Goal: Task Accomplishment & Management: Complete application form

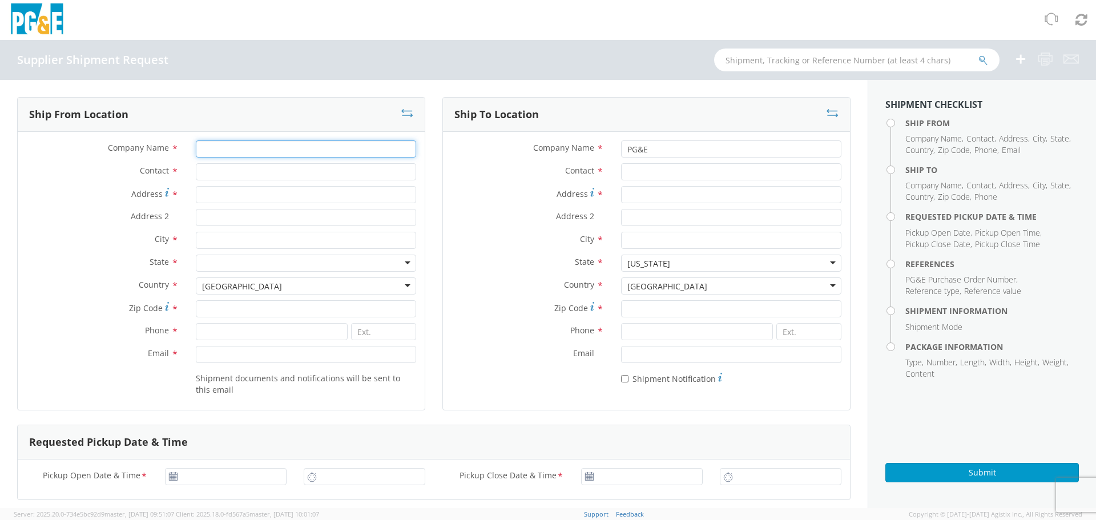
click at [233, 151] on input "Company Name *" at bounding box center [306, 148] width 220 height 17
type input "f"
type input "SKF"
type input "WAREHOUSE"
type input "[STREET_ADDRESS]"
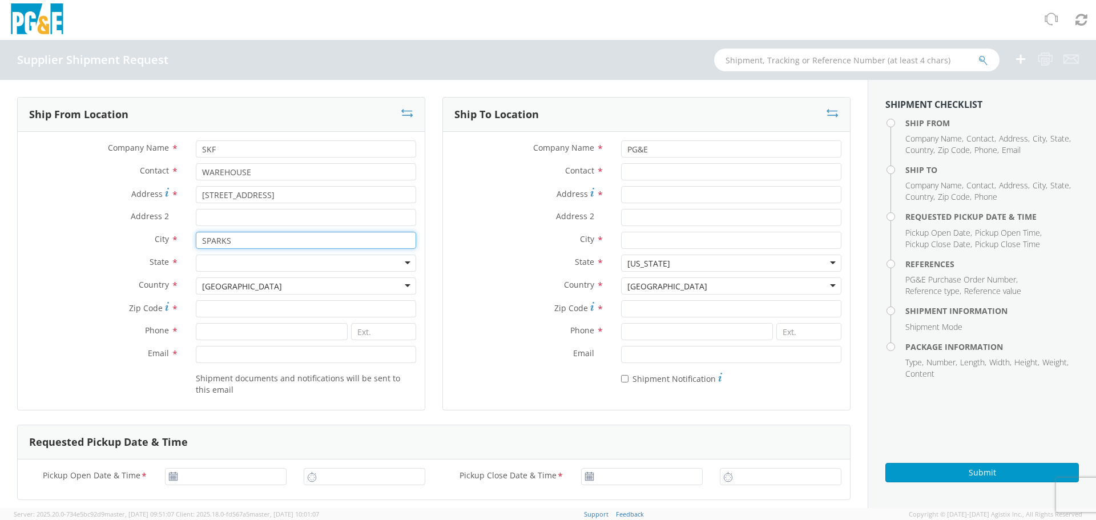
type input "SPARKS"
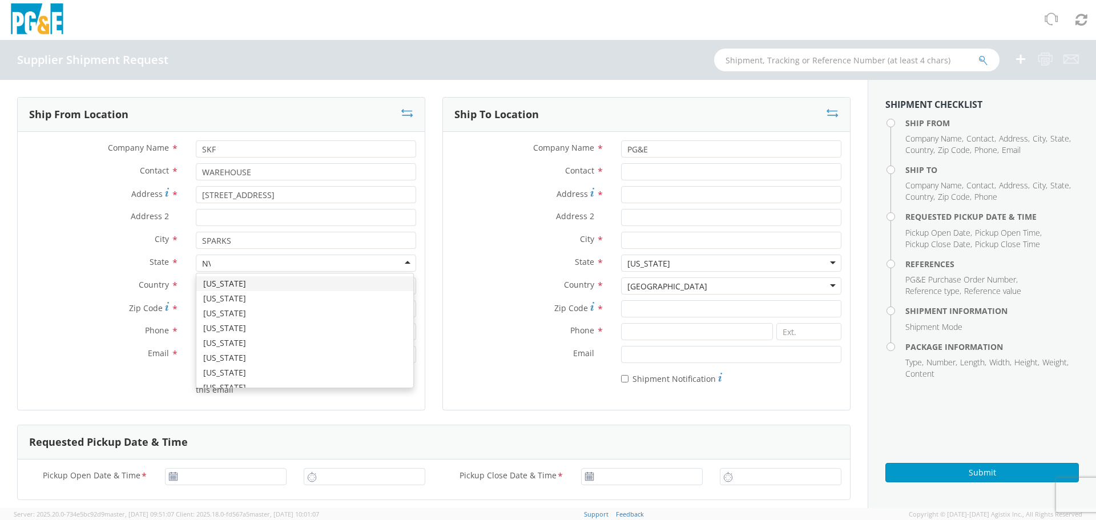
type input "NV"
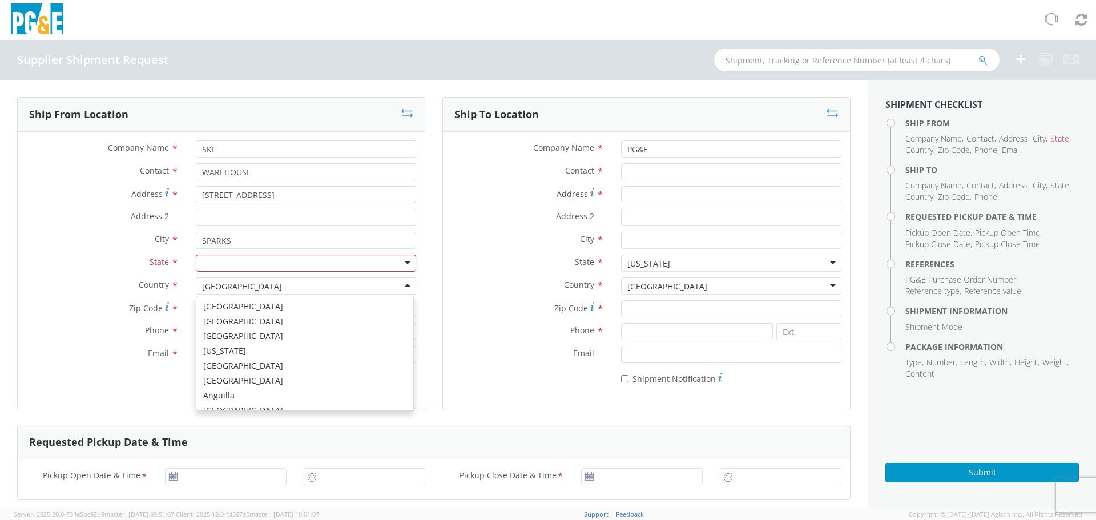
scroll to position [2877, 0]
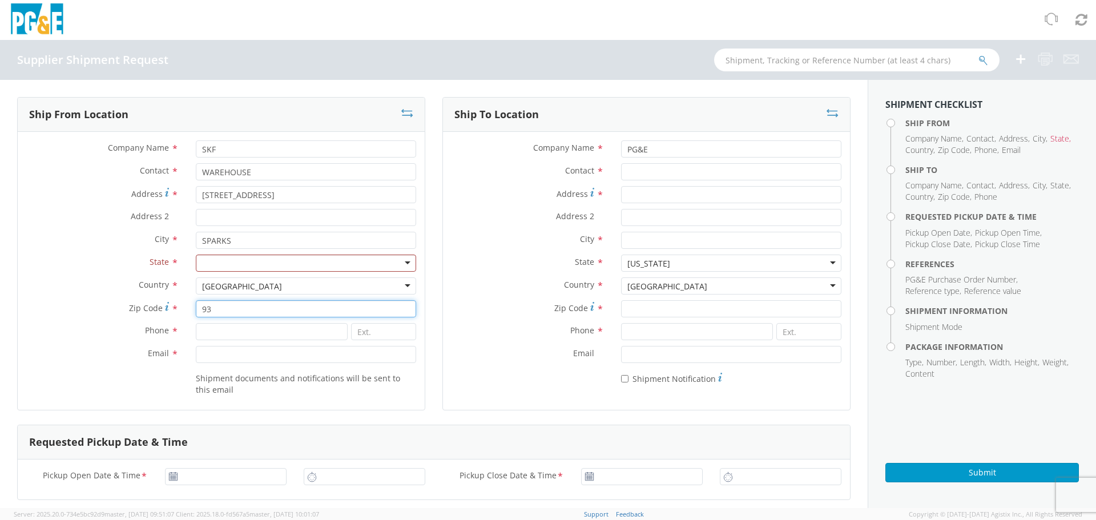
type input "3"
type input "89434"
type input "[PHONE_NUMBER]"
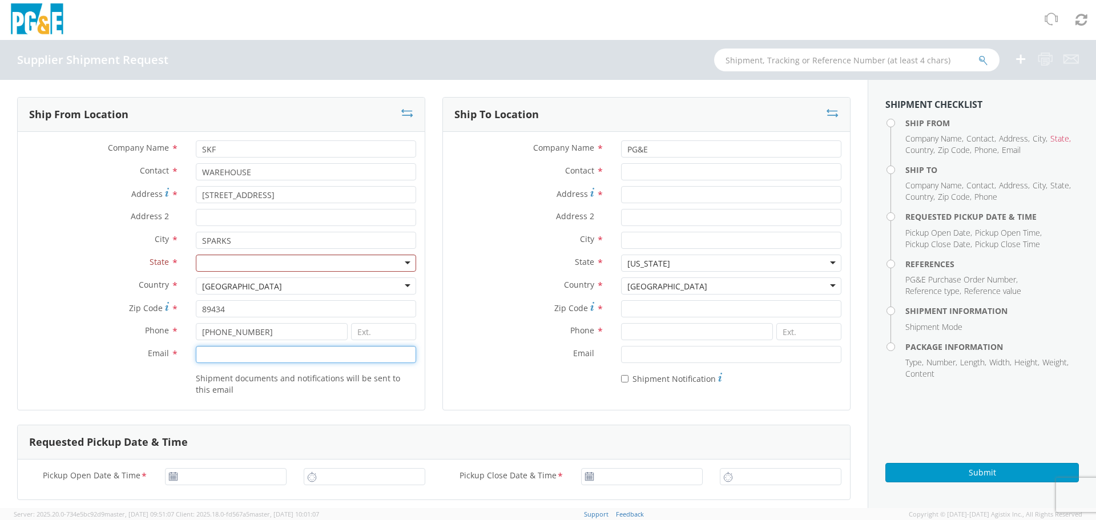
click at [232, 357] on input "Email *" at bounding box center [306, 354] width 220 height 17
click at [41, 248] on div "City * SPARKS" at bounding box center [221, 240] width 407 height 17
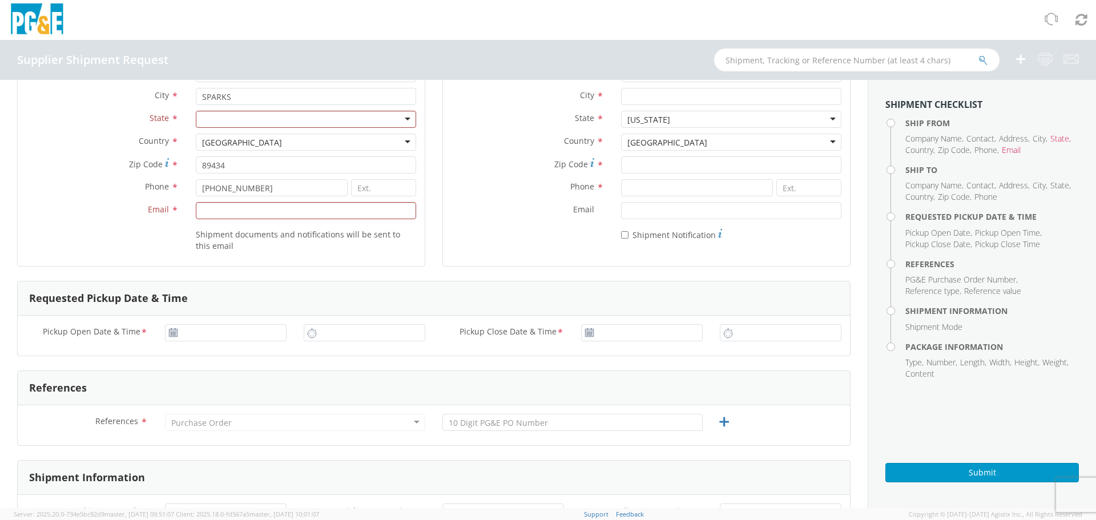
scroll to position [0, 0]
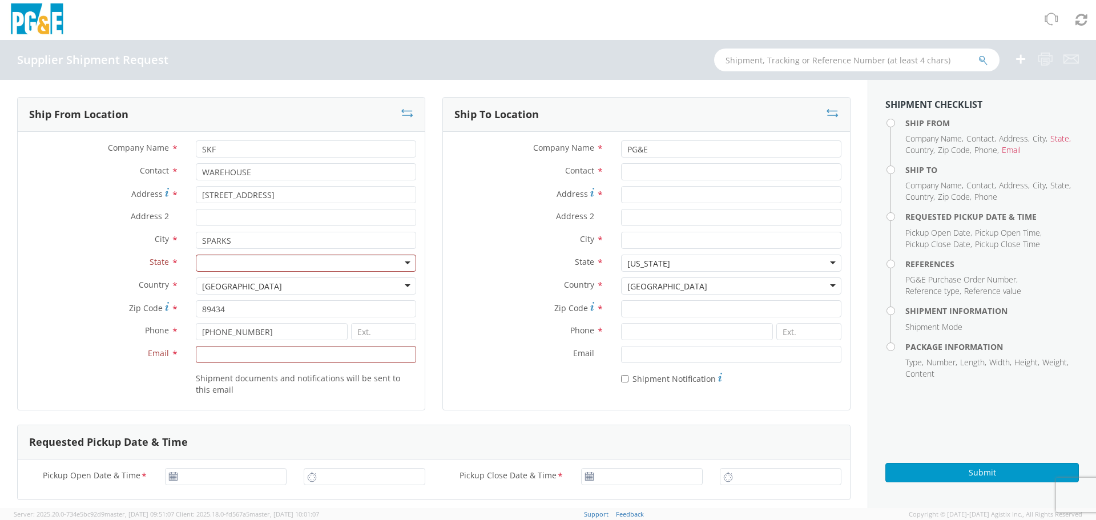
click at [202, 258] on input "select-one" at bounding box center [203, 263] width 2 height 11
click at [286, 260] on div at bounding box center [306, 263] width 220 height 17
type input "NV"
click at [272, 354] on input "Email *" at bounding box center [306, 354] width 220 height 17
click at [403, 264] on div at bounding box center [306, 263] width 220 height 17
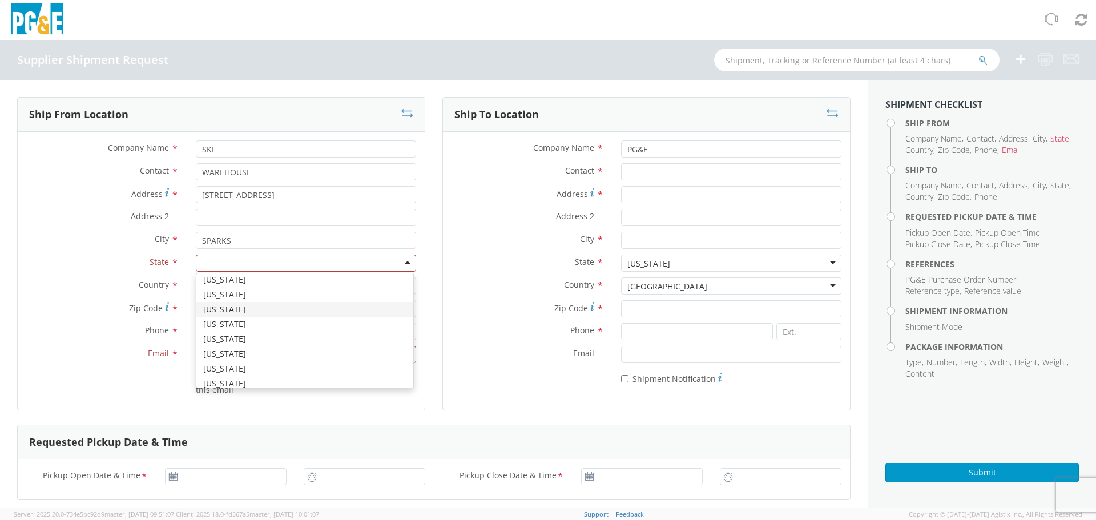
scroll to position [457, 0]
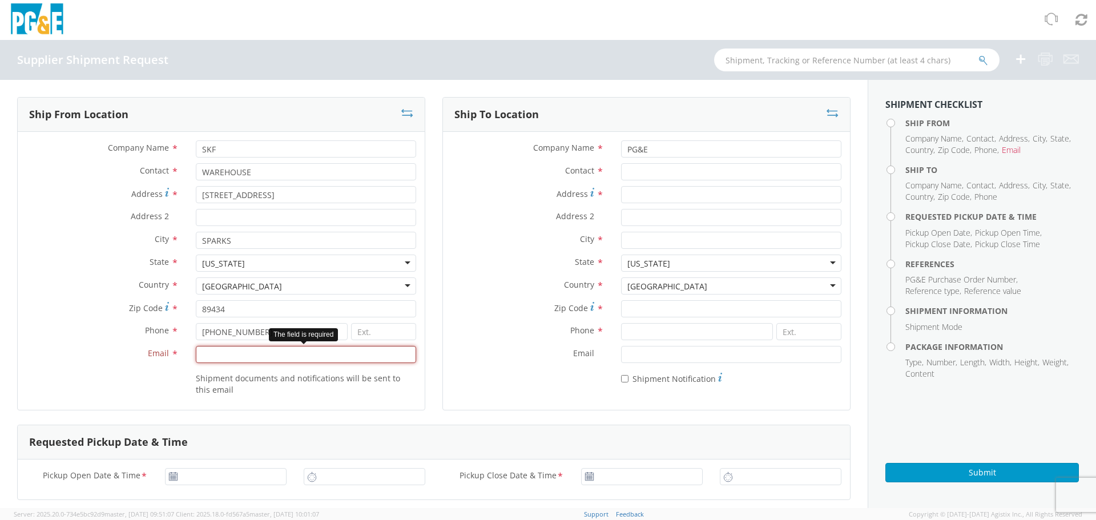
click at [225, 358] on input "Email *" at bounding box center [306, 354] width 220 height 17
type input "[EMAIL_ADDRESS][DOMAIN_NAME]"
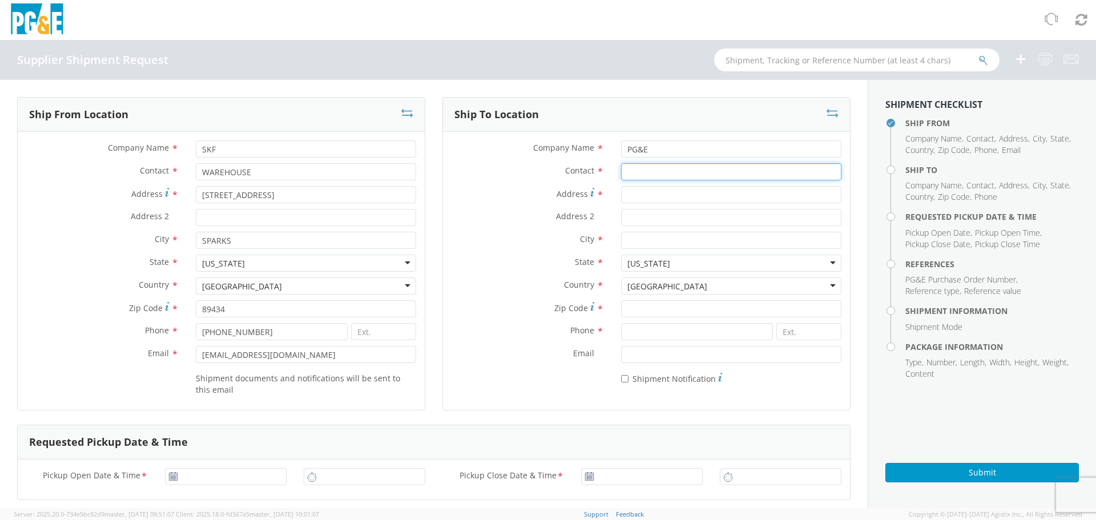
click at [645, 167] on input "Contact *" at bounding box center [731, 171] width 220 height 17
type input "[PERSON_NAME]"
click at [661, 184] on div "Contact * MATT NOENICKX" at bounding box center [646, 174] width 407 height 23
click at [664, 191] on input "Address *" at bounding box center [731, 194] width 220 height 17
type input "[STREET_ADDRESS]"
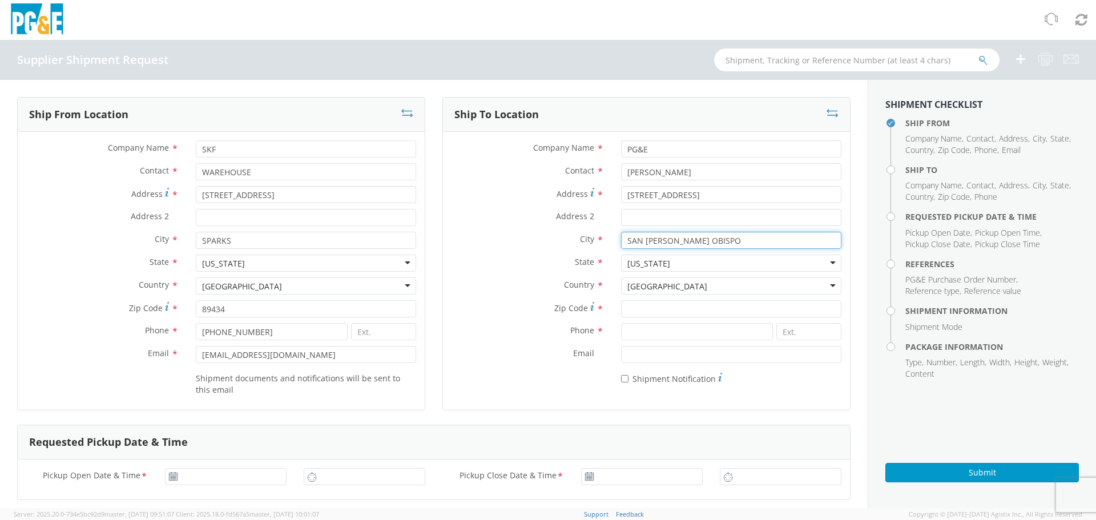
type input "SAN [PERSON_NAME] OBISPO"
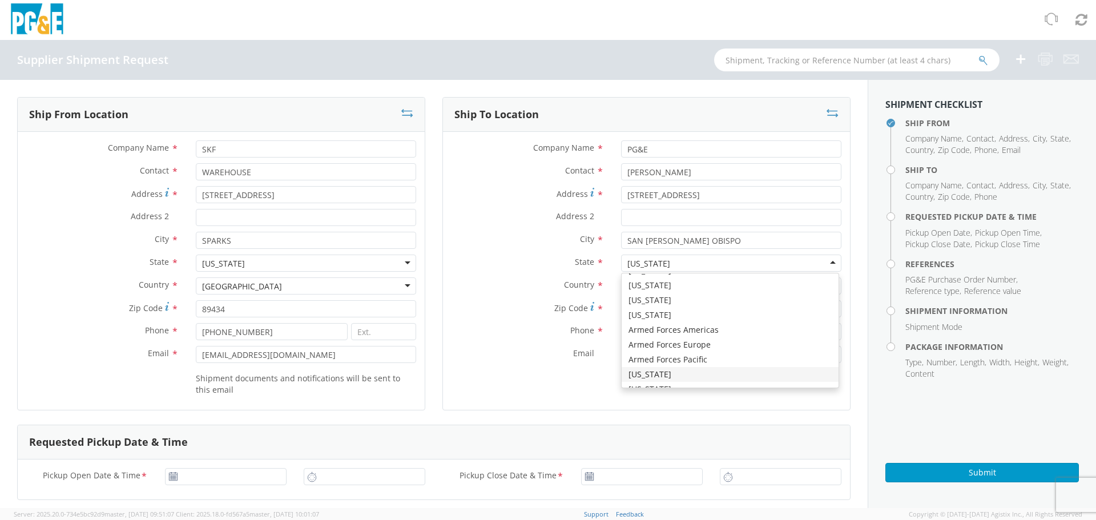
scroll to position [2877, 0]
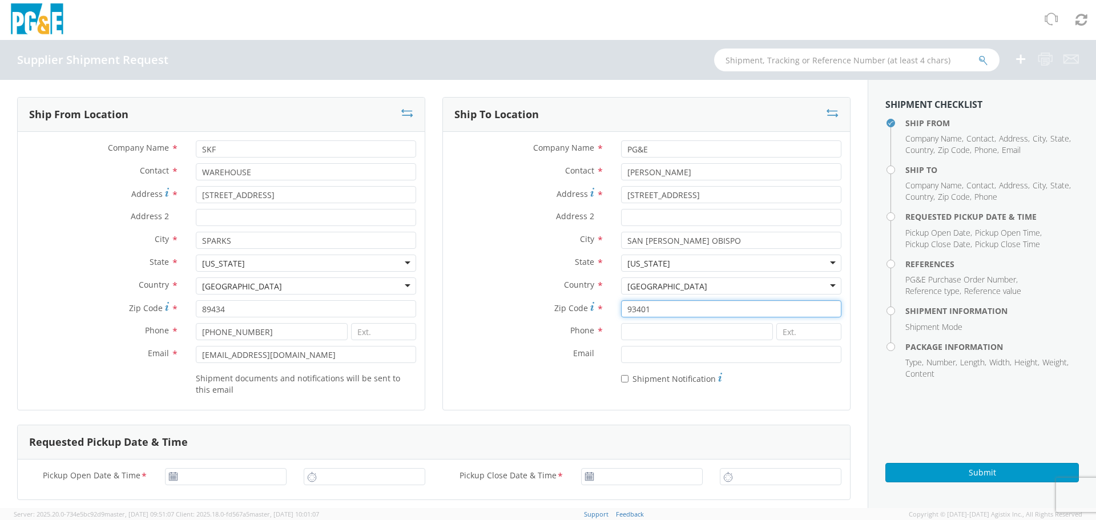
type input "93401"
type input "[PHONE_NUMBER]"
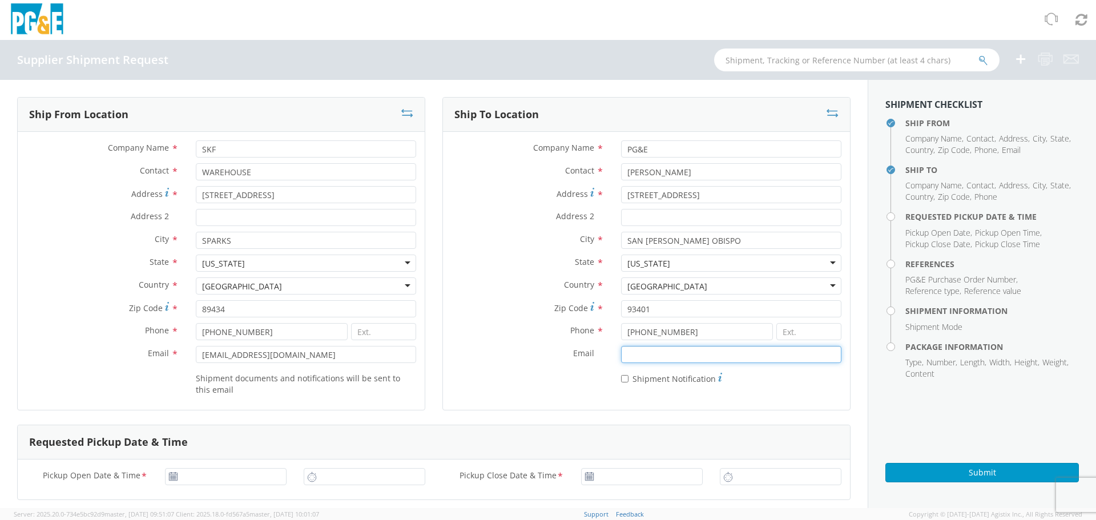
click at [641, 350] on input "Email *" at bounding box center [731, 354] width 220 height 17
type input "M"
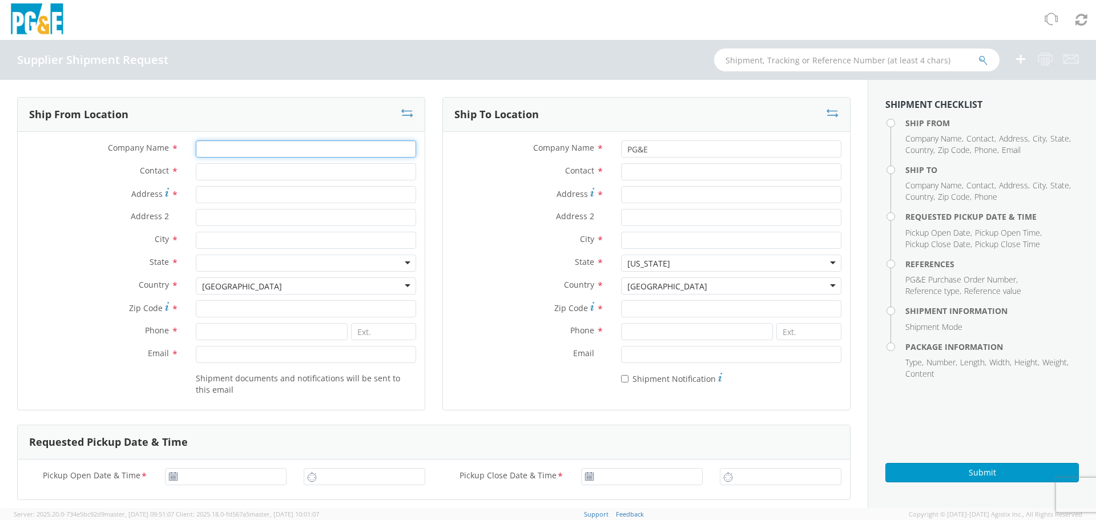
click at [211, 144] on input "Company Name *" at bounding box center [306, 148] width 220 height 17
type input "SKF"
type input "WAREHOUSE"
type input "[STREET_ADDRESS]"
type input "SPARKS"
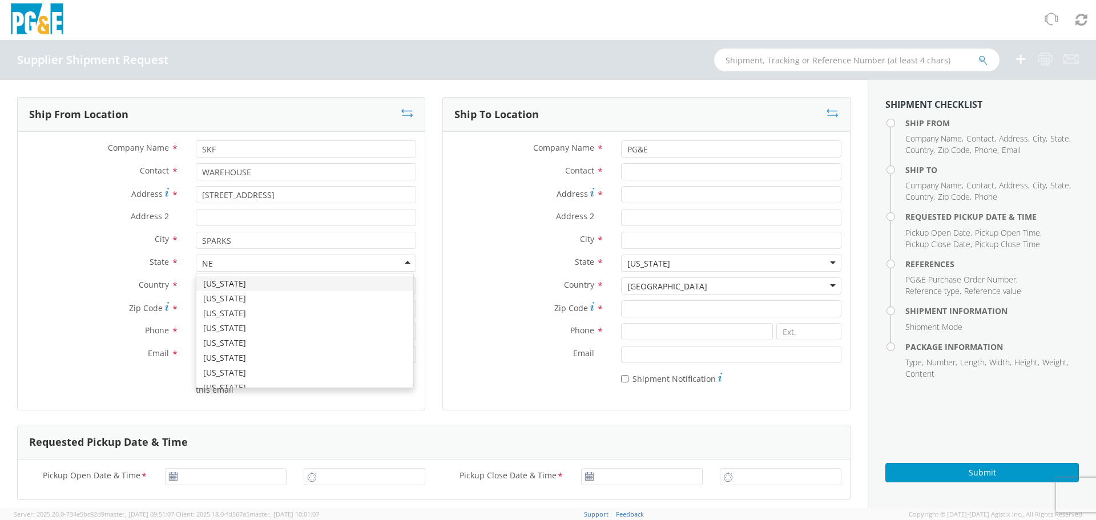
type input "NEV"
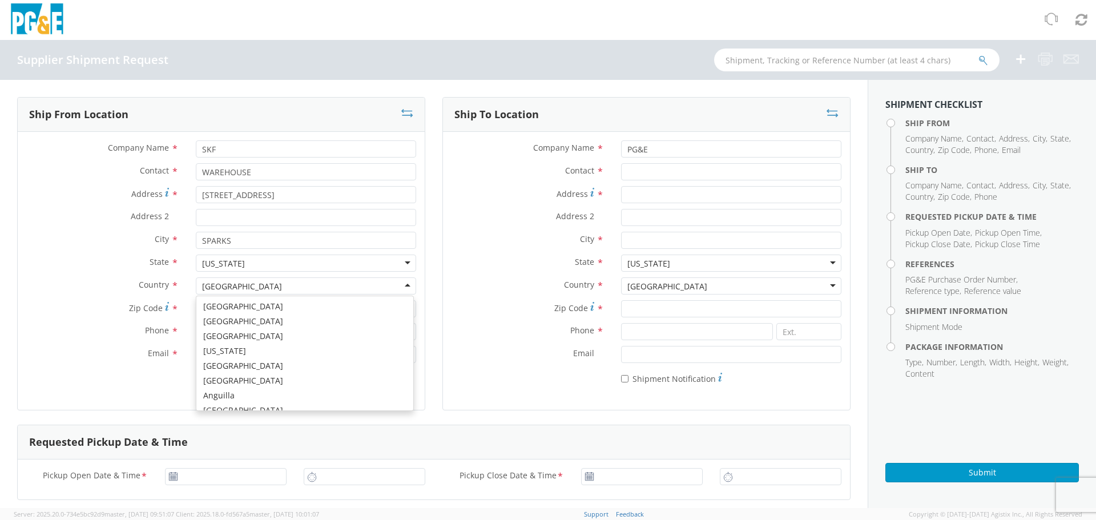
scroll to position [2877, 0]
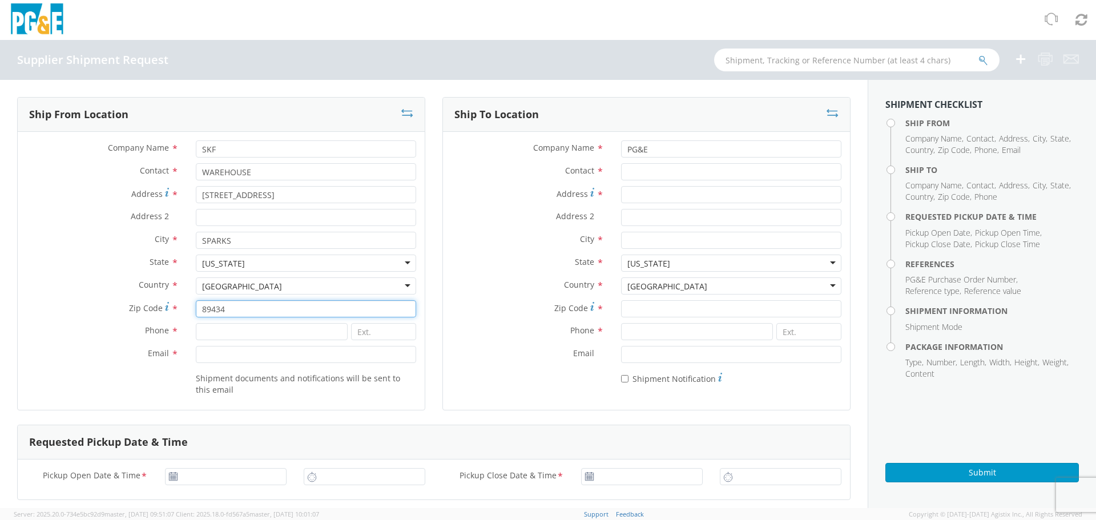
type input "89434"
type input "[PHONE_NUMBER]"
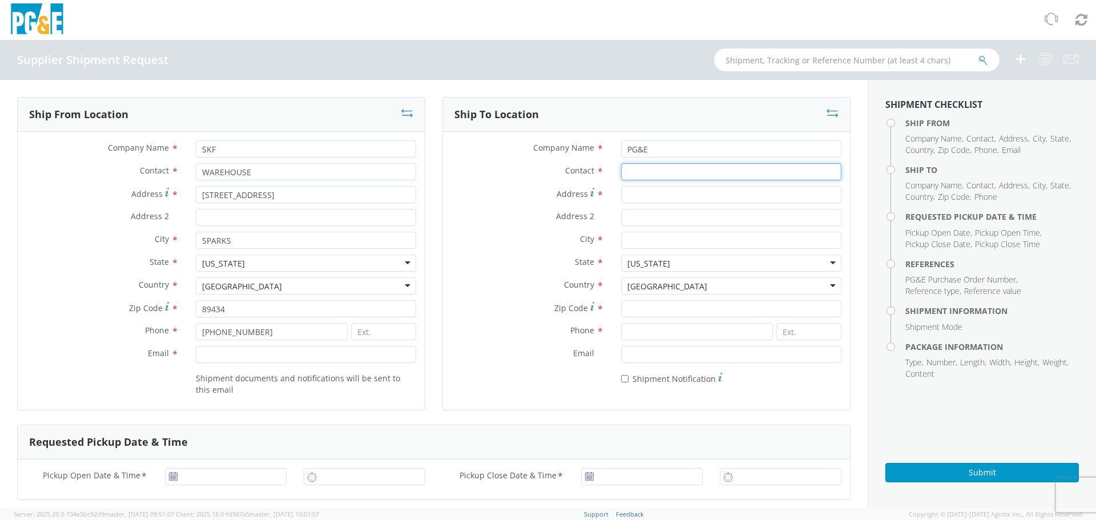
click at [642, 173] on input "Contact *" at bounding box center [731, 171] width 220 height 17
type input "[PERSON_NAME]"
type input "[STREET_ADDRESS]"
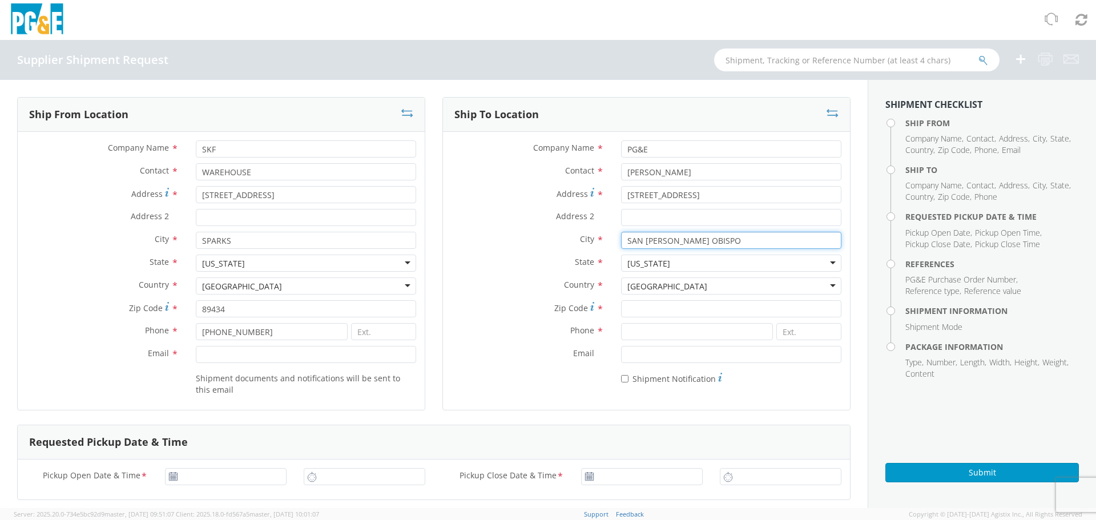
type input "SAN [PERSON_NAME] OBISPO"
type input "93401"
type input "[PHONE_NUMBER]"
click at [643, 351] on input "Email *" at bounding box center [731, 354] width 220 height 17
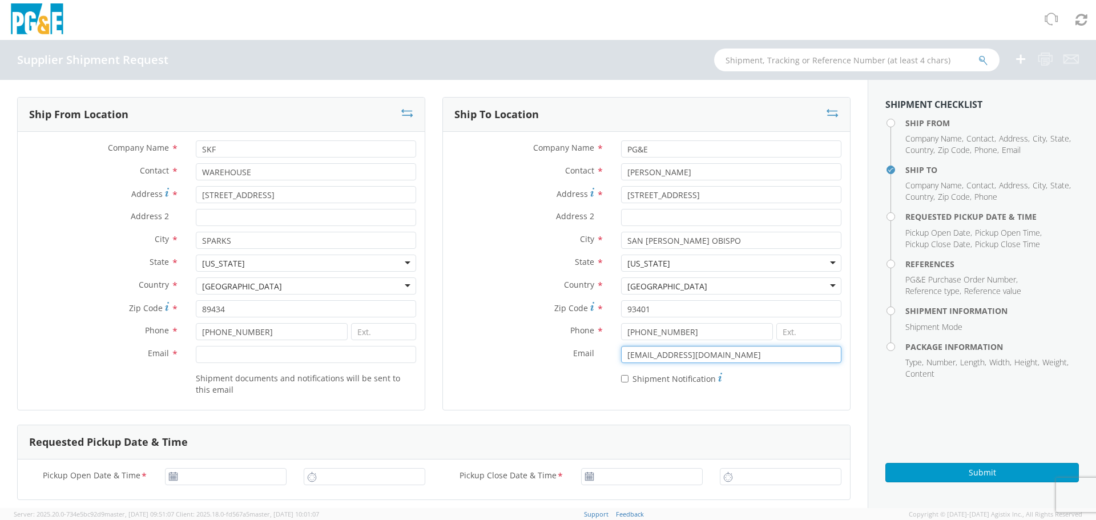
type input "[EMAIL_ADDRESS][DOMAIN_NAME]"
click at [216, 363] on div "Email *" at bounding box center [221, 357] width 407 height 23
drag, startPoint x: 219, startPoint y: 356, endPoint x: 258, endPoint y: 349, distance: 39.4
click at [219, 356] on input "Email *" at bounding box center [306, 354] width 220 height 17
type input "[EMAIL_ADDRESS][DOMAIN_NAME]"
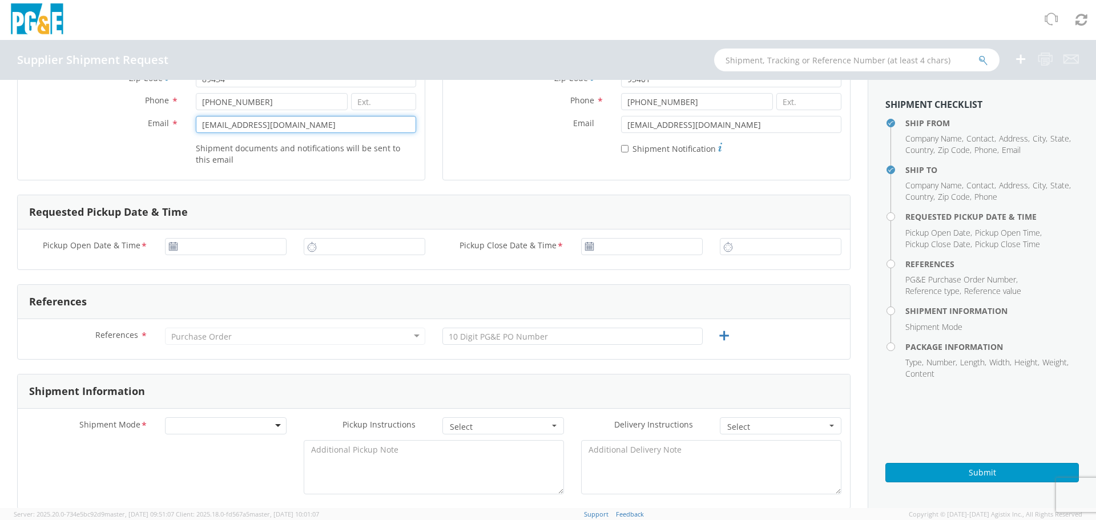
scroll to position [285, 0]
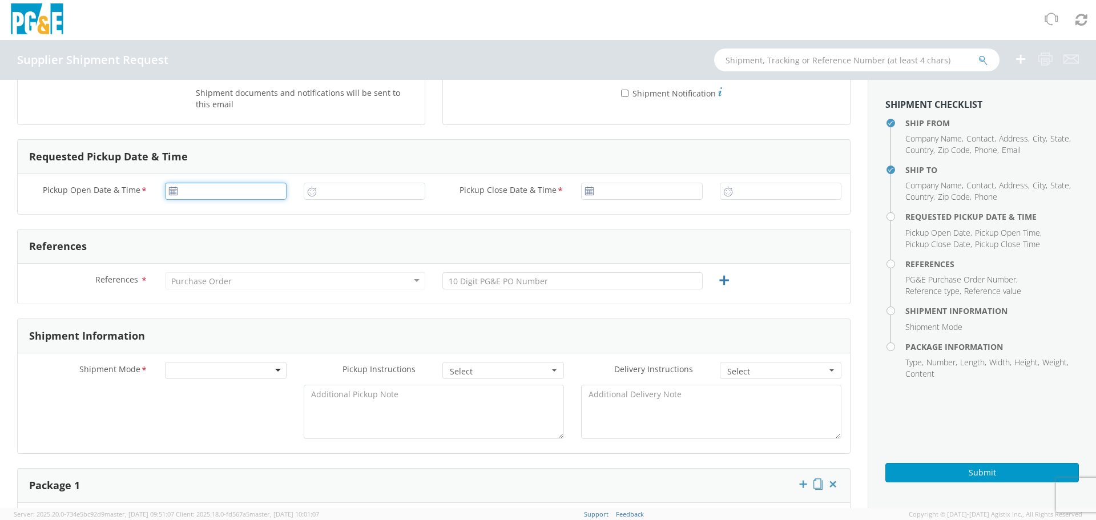
type input "[DATE]"
click at [253, 193] on input "[DATE]" at bounding box center [226, 191] width 122 height 17
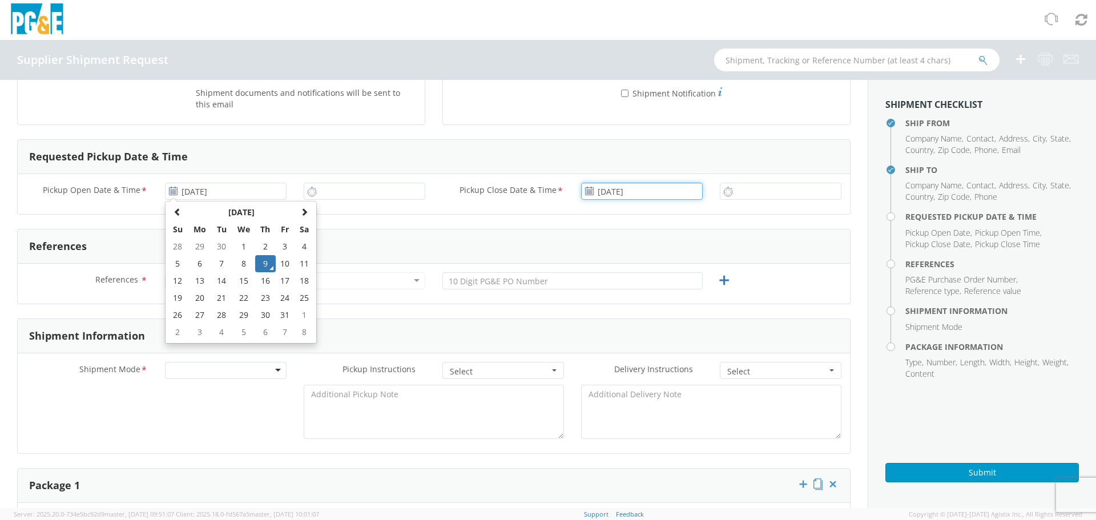
click at [631, 196] on input "[DATE]" at bounding box center [642, 191] width 122 height 17
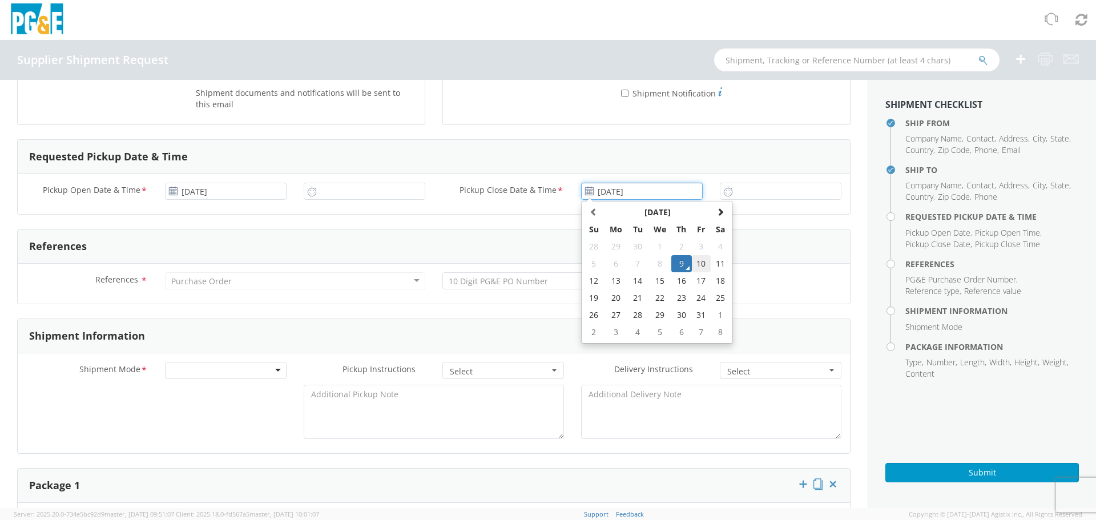
click at [693, 257] on td "10" at bounding box center [701, 263] width 19 height 17
type input "[DATE]"
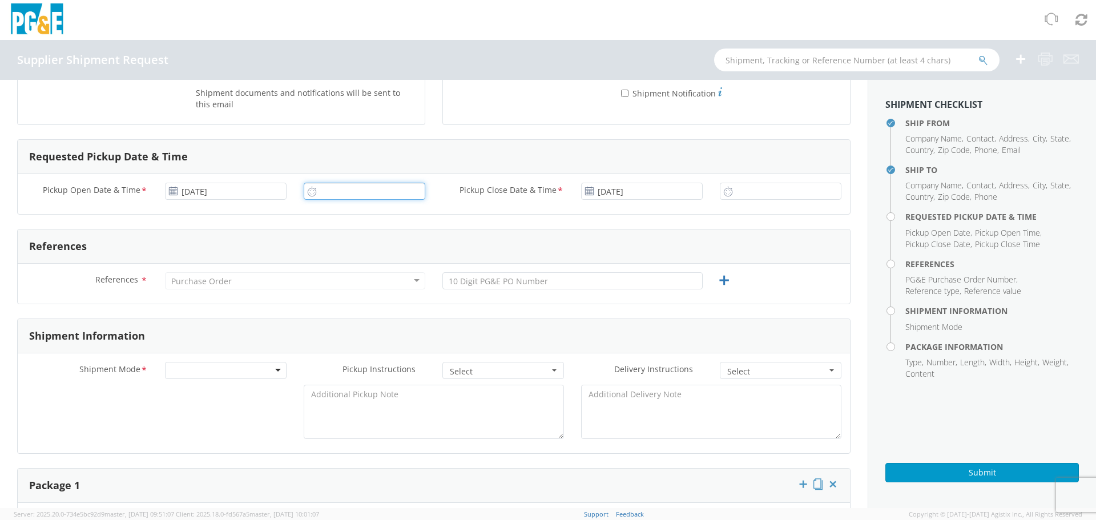
type input "2:00 PM"
click at [357, 189] on input "2:00 PM" at bounding box center [365, 191] width 122 height 17
type input "2:00 PM"
click at [741, 190] on input "2:00 PM" at bounding box center [781, 191] width 122 height 17
click at [201, 279] on div "Purchase Order" at bounding box center [201, 281] width 60 height 11
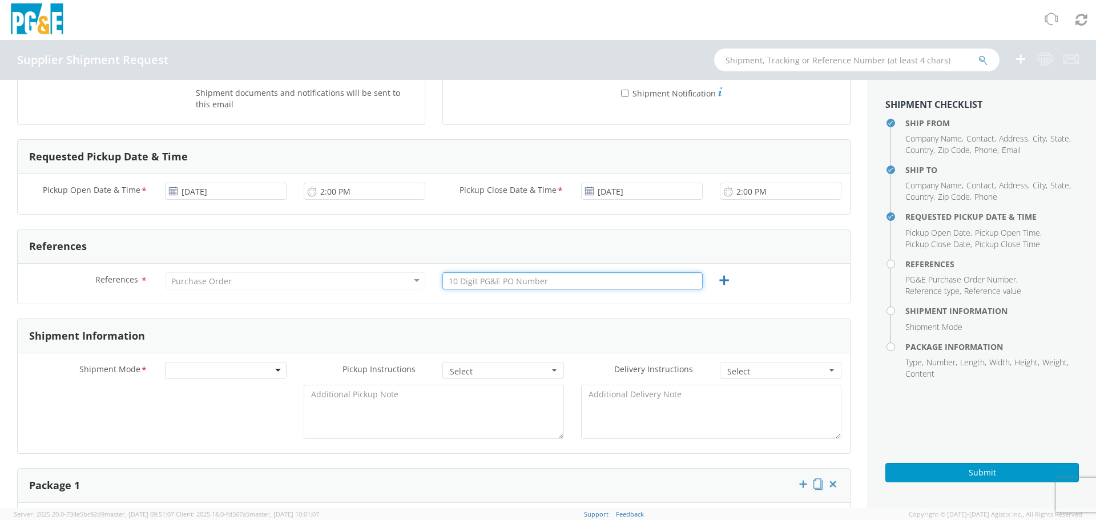
click at [568, 280] on input "text" at bounding box center [572, 280] width 260 height 17
type input "3501424051"
click at [231, 273] on div "Purchase Order" at bounding box center [295, 280] width 260 height 17
click at [180, 281] on div "Purchase Order" at bounding box center [201, 281] width 60 height 11
click at [411, 276] on div "Purchase Order" at bounding box center [295, 280] width 260 height 17
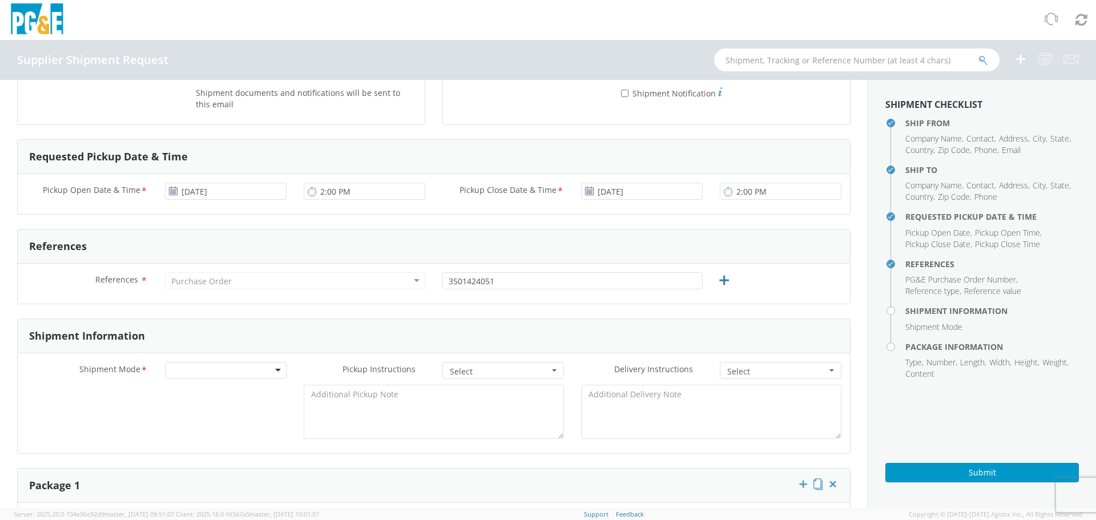
click at [543, 189] on span "Pickup Close Date & Time" at bounding box center [507, 190] width 97 height 13
click at [581, 189] on input "[DATE]" at bounding box center [642, 191] width 122 height 17
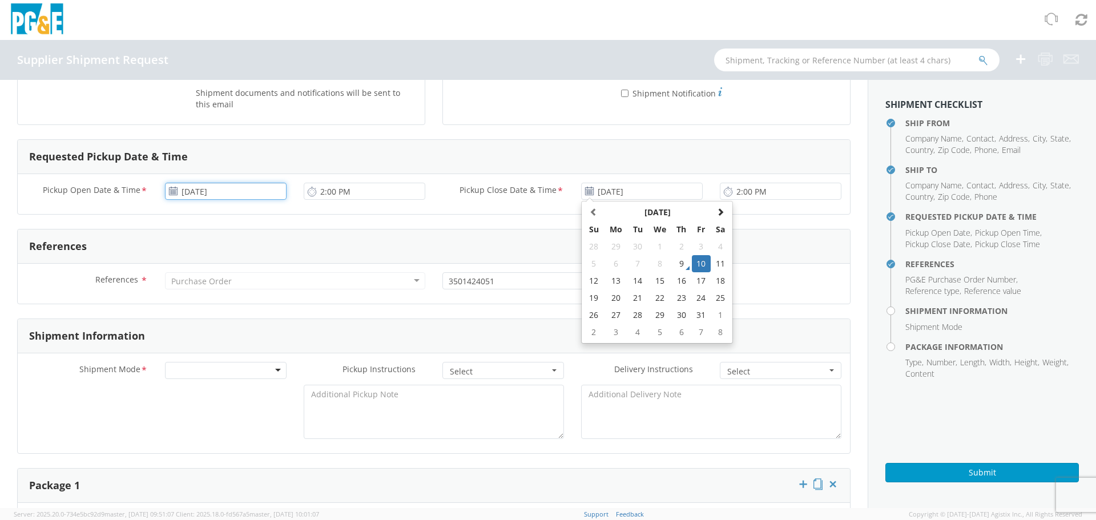
click at [177, 189] on input "[DATE]" at bounding box center [226, 191] width 122 height 17
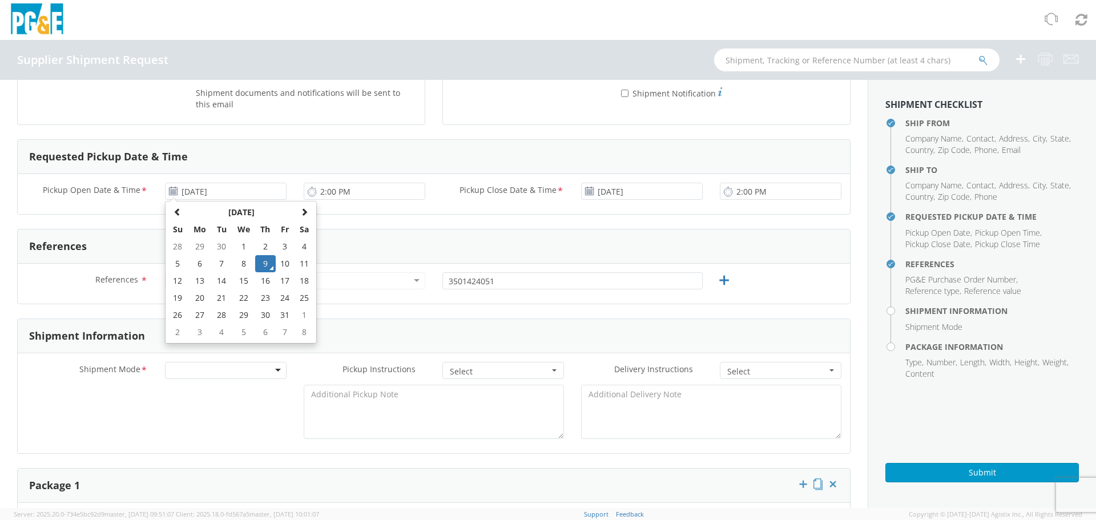
click at [716, 204] on div "2:00 PM" at bounding box center [780, 194] width 139 height 23
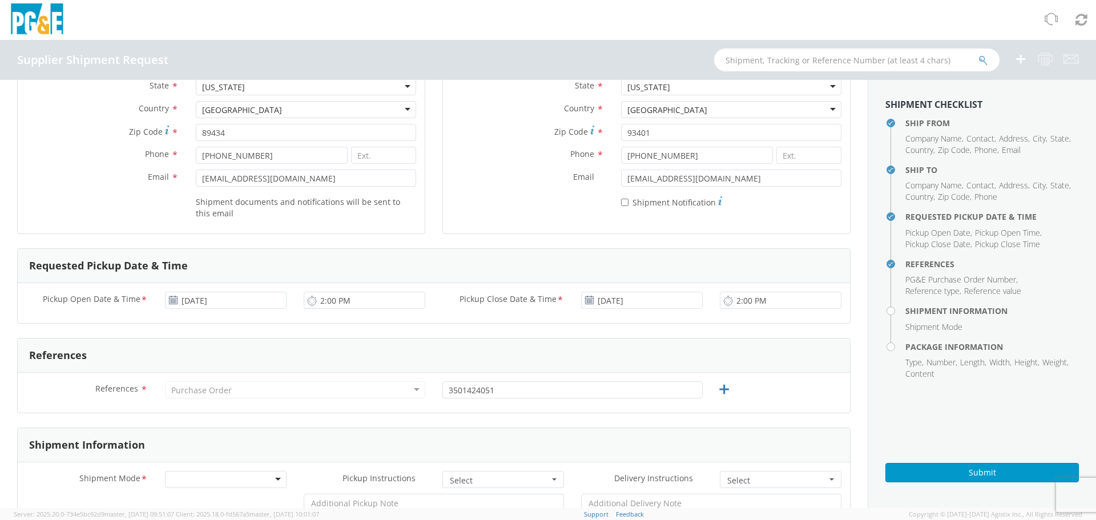
scroll to position [57, 0]
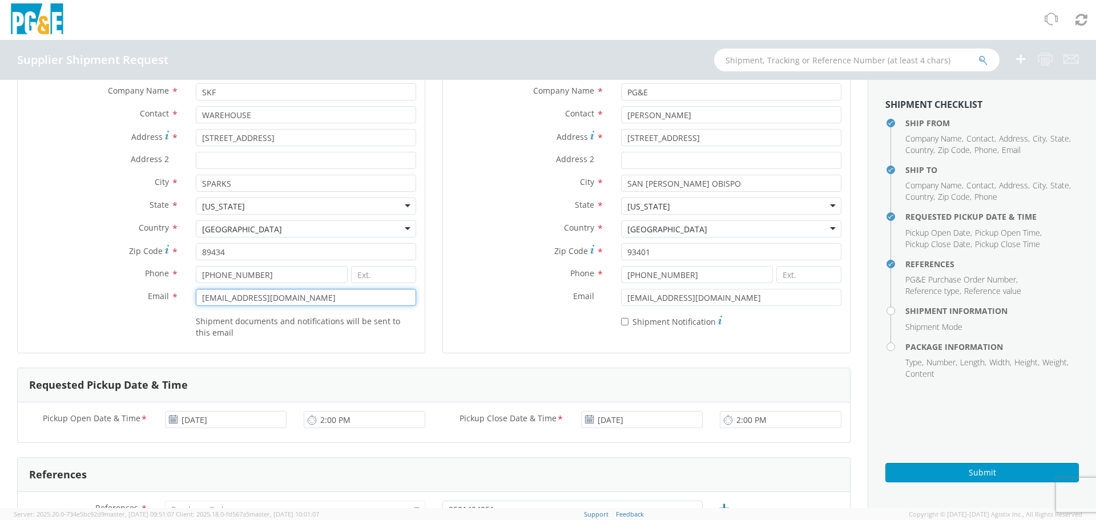
drag, startPoint x: 306, startPoint y: 297, endPoint x: 0, endPoint y: 259, distance: 308.7
type input "[EMAIL_ADDRESS][DOMAIN_NAME]"
click at [488, 308] on div "Email * [EMAIL_ADDRESS][DOMAIN_NAME]" at bounding box center [646, 300] width 407 height 23
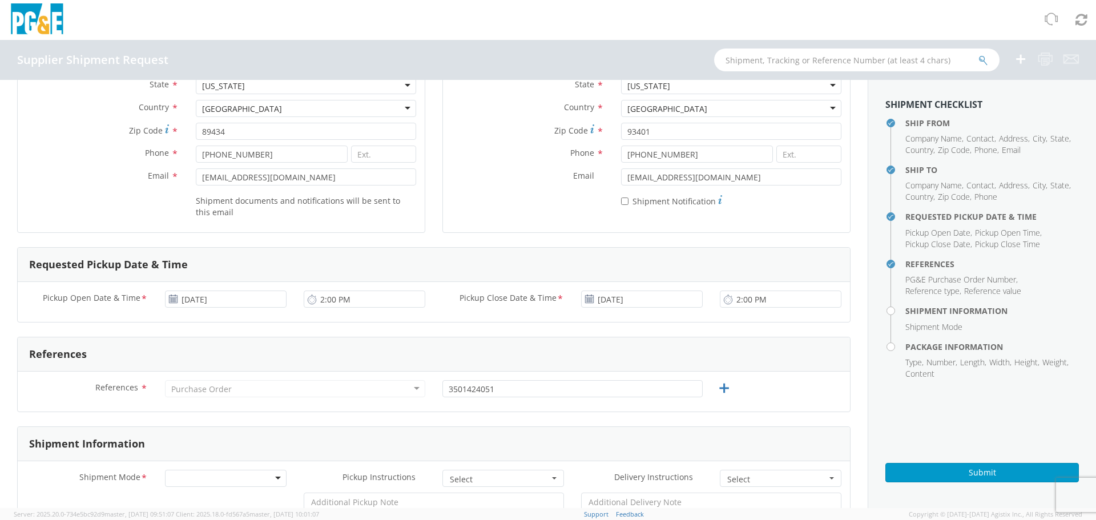
scroll to position [228, 0]
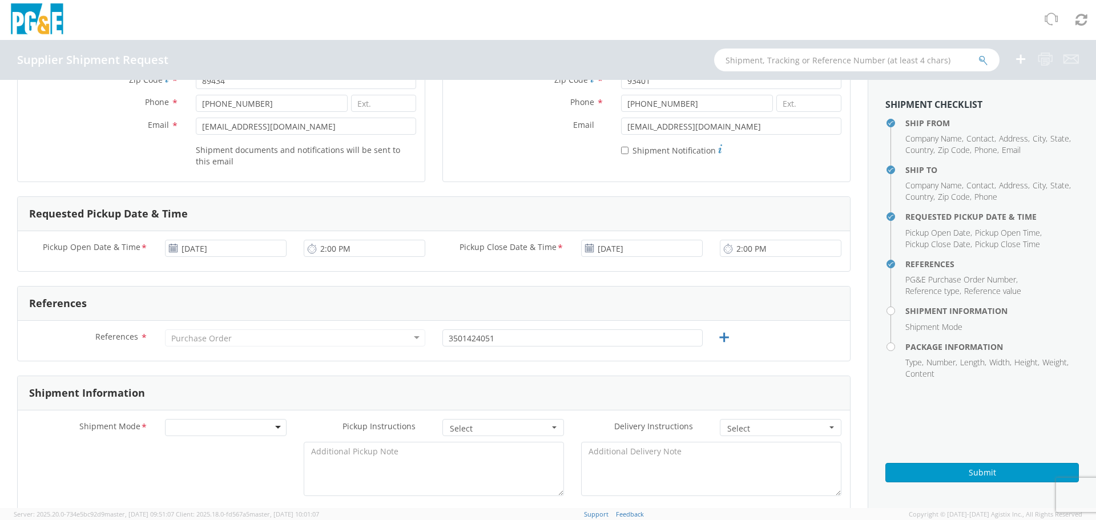
click at [216, 338] on div "Purchase Order" at bounding box center [201, 338] width 60 height 11
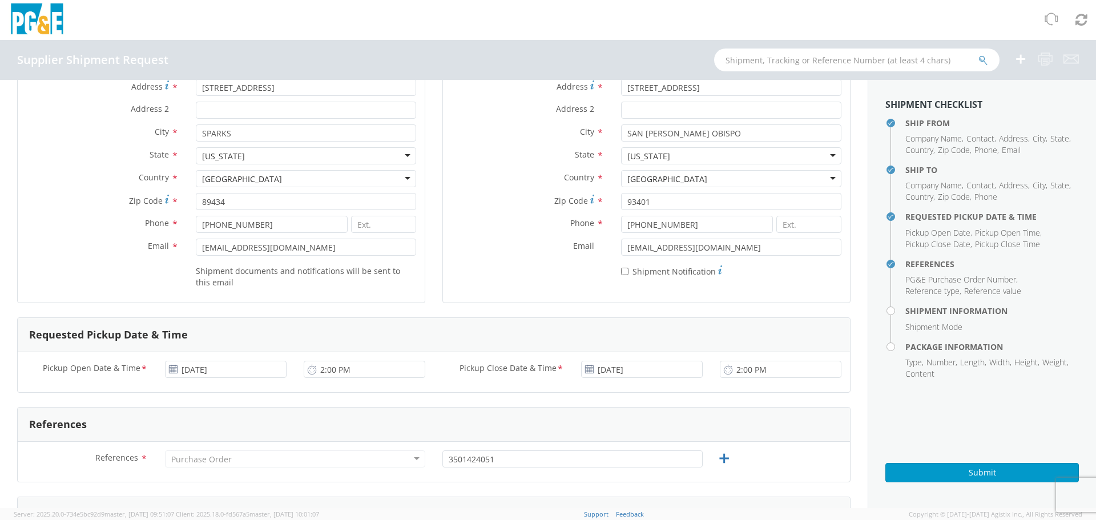
scroll to position [0, 0]
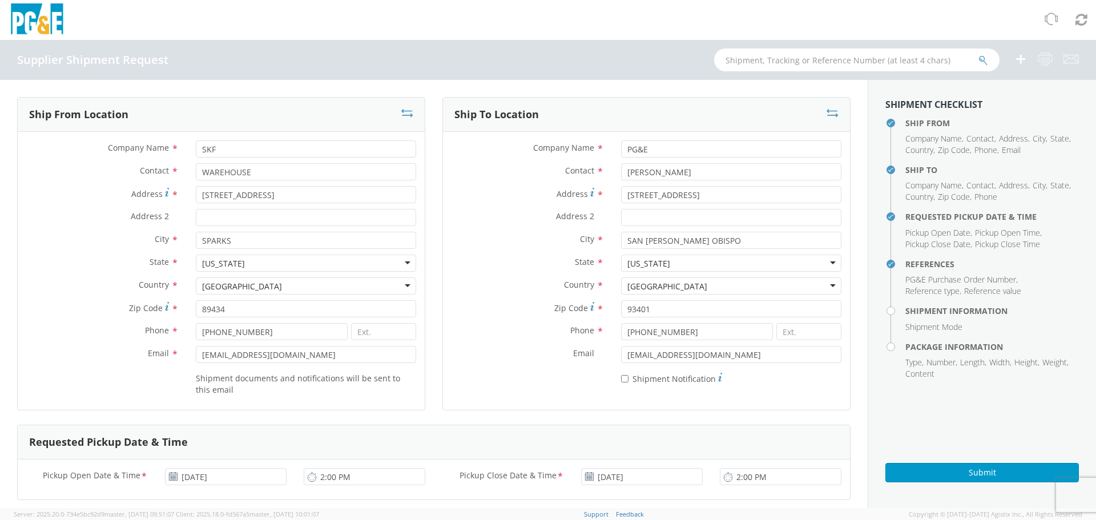
click at [487, 273] on div "State * [US_STATE] [US_STATE] [US_STATE] [US_STATE] [US_STATE] [US_STATE] Armed…" at bounding box center [646, 266] width 407 height 23
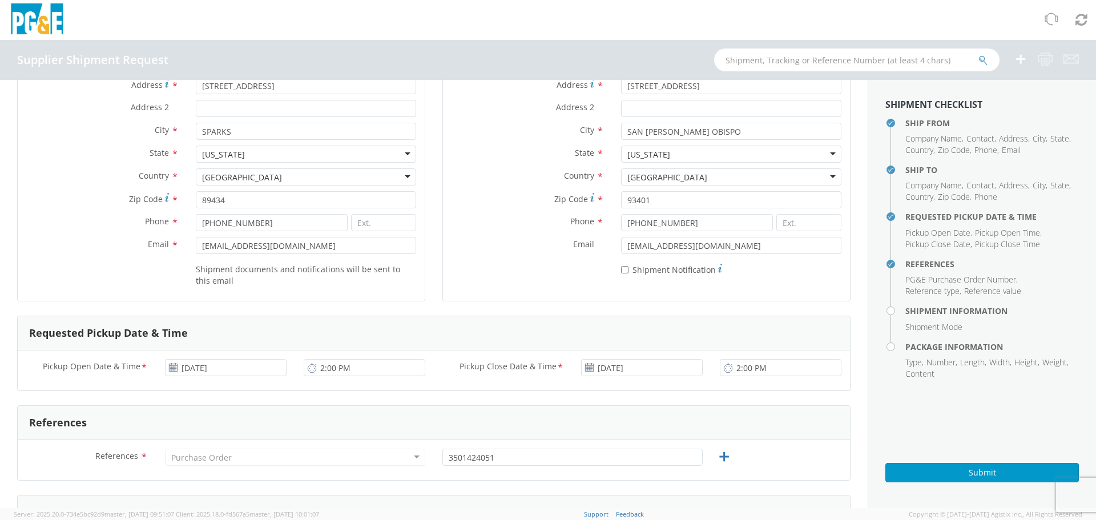
scroll to position [171, 0]
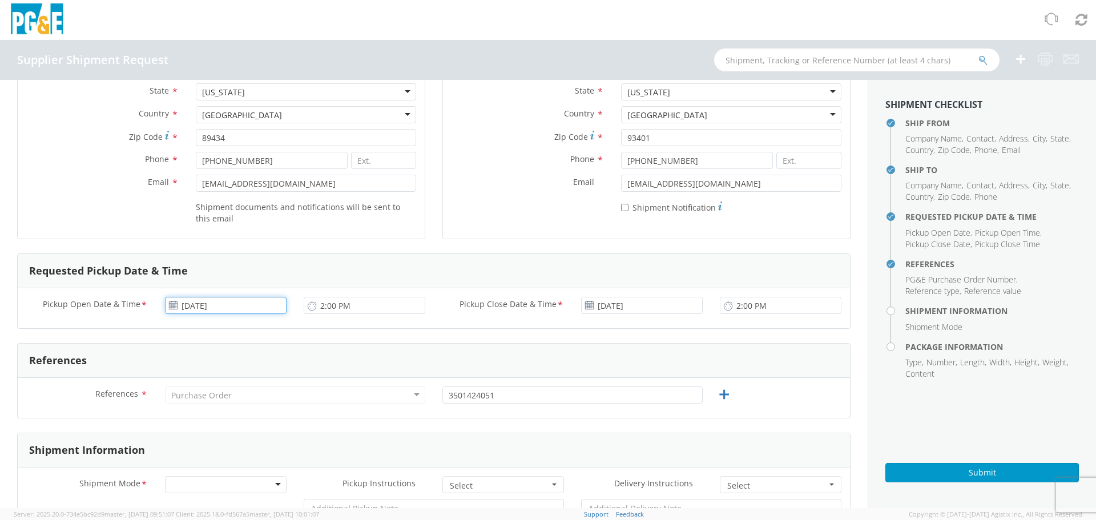
click at [240, 304] on input "[DATE]" at bounding box center [226, 305] width 122 height 17
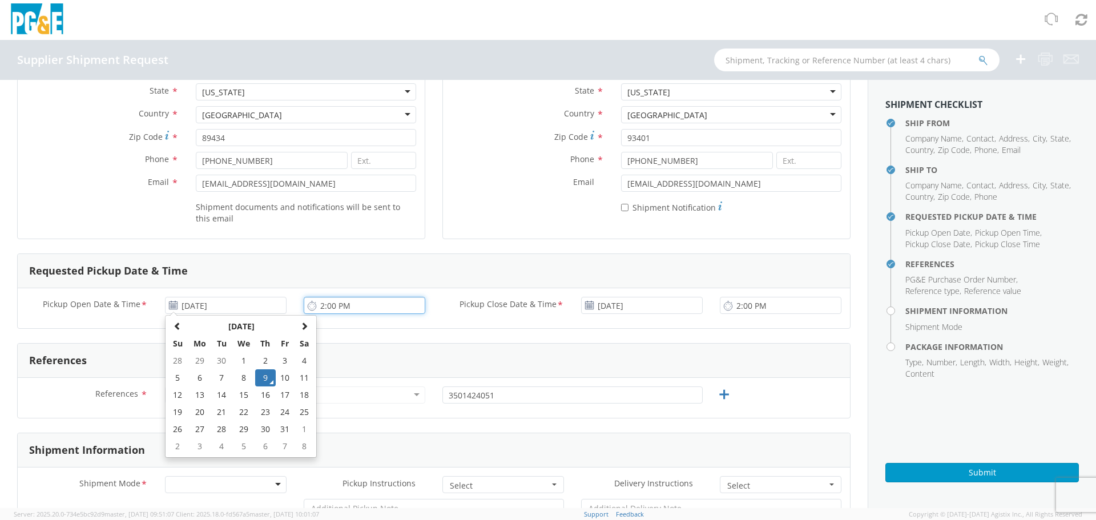
click at [353, 308] on input "2:00 PM" at bounding box center [365, 305] width 122 height 17
type input "3:00 PM"
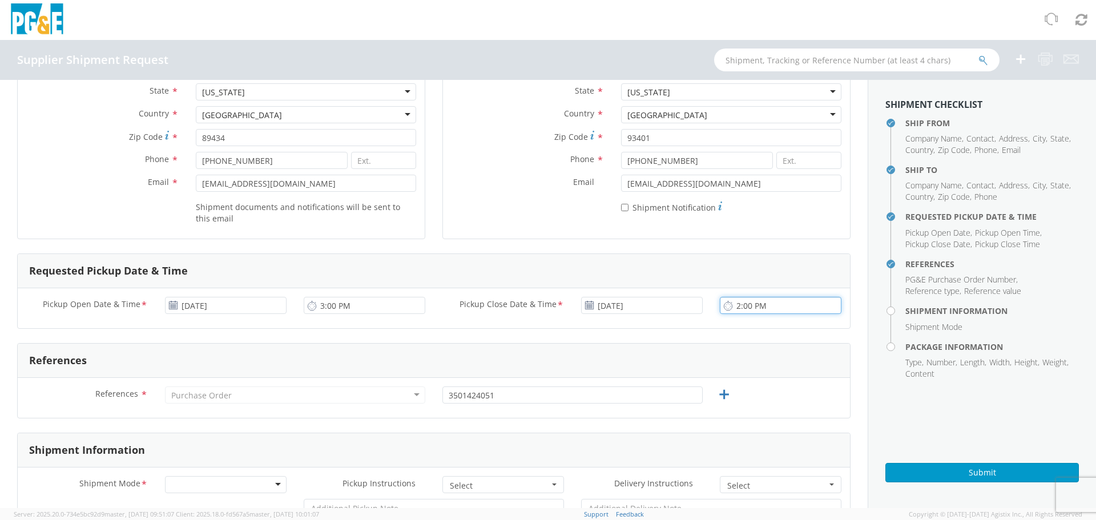
click at [729, 301] on input "2:00 PM" at bounding box center [781, 305] width 122 height 17
type input "3:00 PM"
click at [632, 298] on input "[DATE]" at bounding box center [642, 305] width 122 height 17
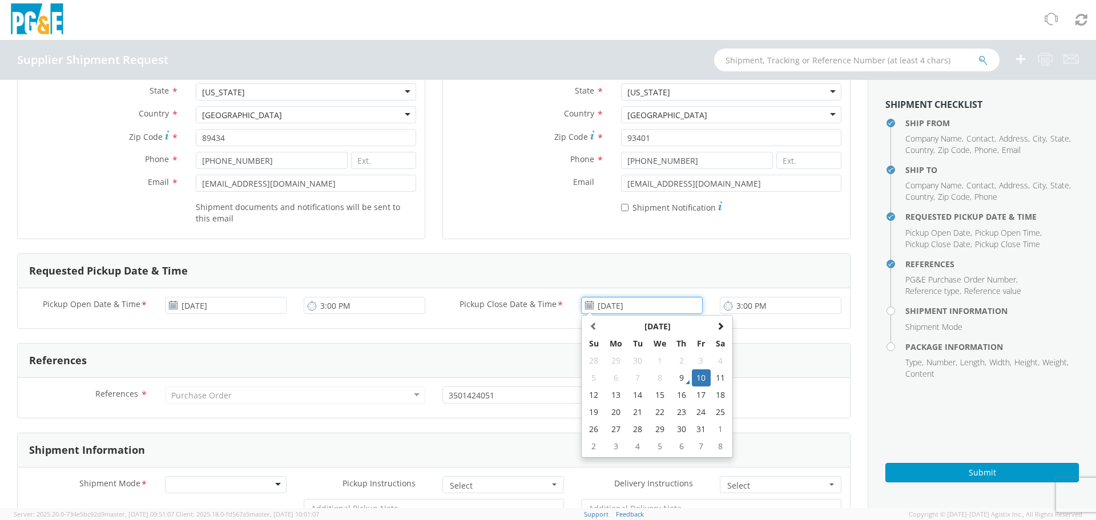
click at [697, 377] on td "10" at bounding box center [701, 377] width 19 height 17
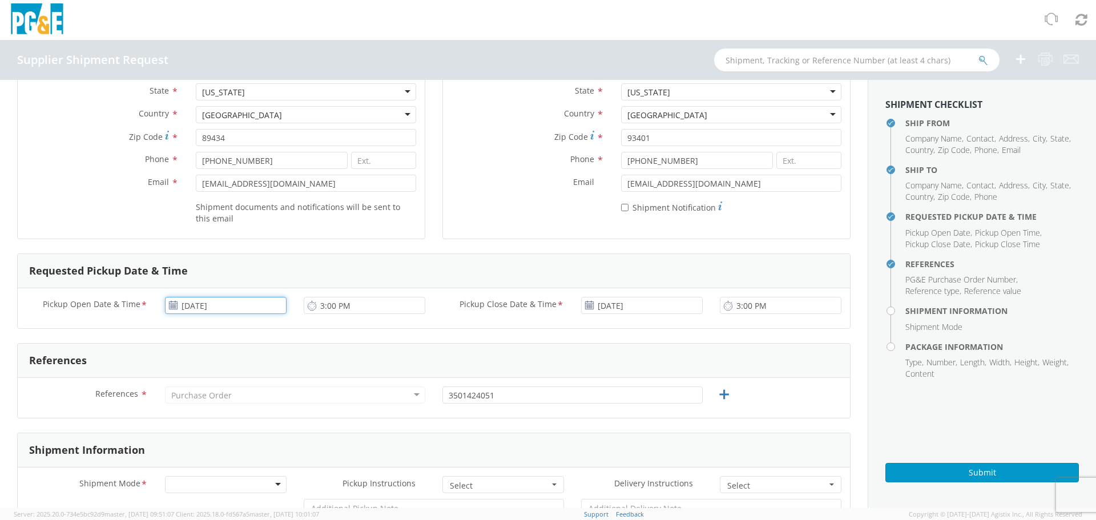
click at [223, 305] on input "[DATE]" at bounding box center [226, 305] width 122 height 17
click at [258, 373] on td "9" at bounding box center [265, 377] width 20 height 17
click at [215, 403] on div "Purchase Order Purchase Order Account Type Activity ID Airline Appointment Numb…" at bounding box center [294, 397] width 277 height 23
drag, startPoint x: 210, startPoint y: 388, endPoint x: 386, endPoint y: 395, distance: 176.5
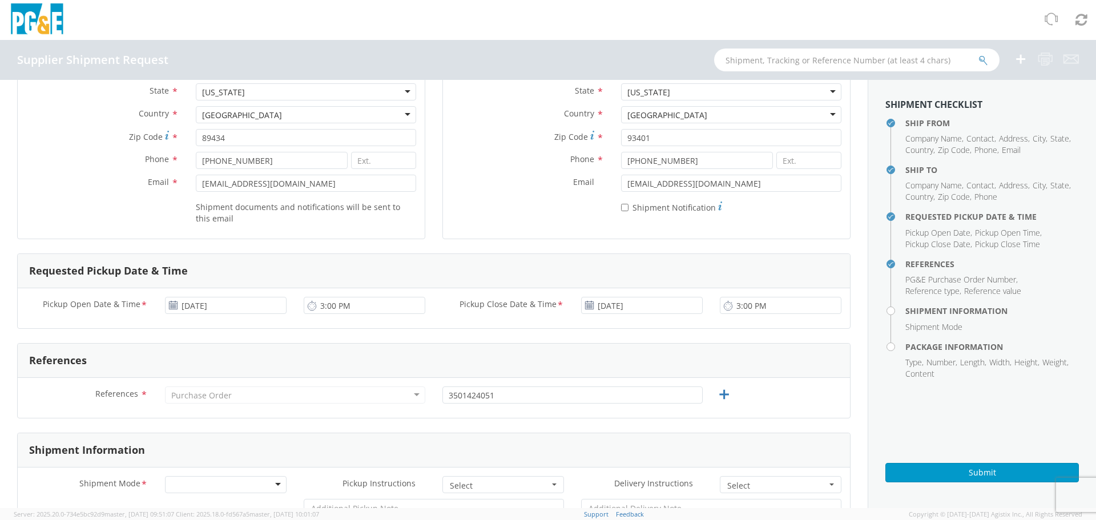
click at [211, 387] on div "Purchase Order" at bounding box center [295, 394] width 260 height 17
click at [414, 393] on div "Purchase Order" at bounding box center [295, 394] width 260 height 17
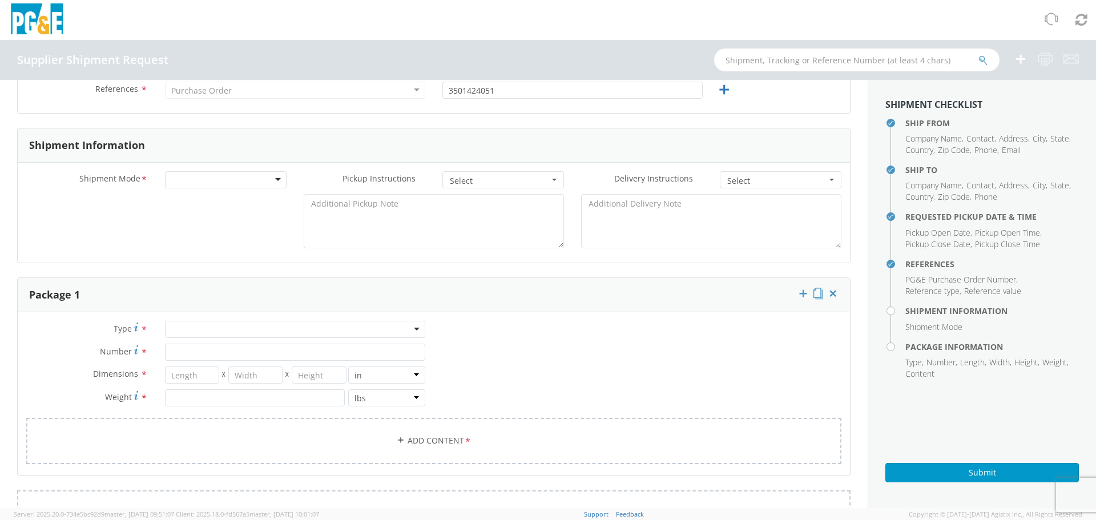
scroll to position [342, 0]
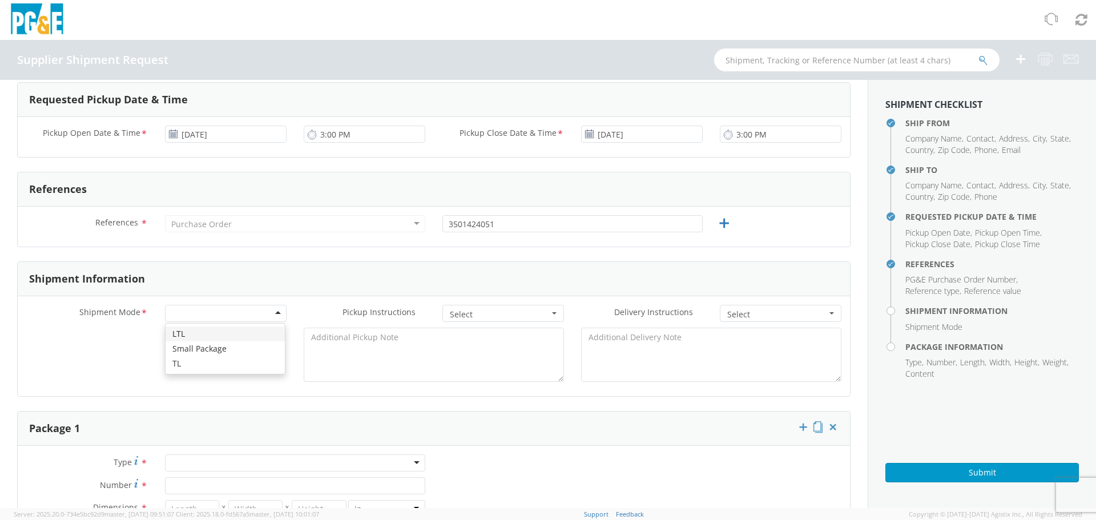
click at [187, 308] on div at bounding box center [226, 313] width 122 height 17
click at [480, 313] on span "Select" at bounding box center [499, 314] width 99 height 11
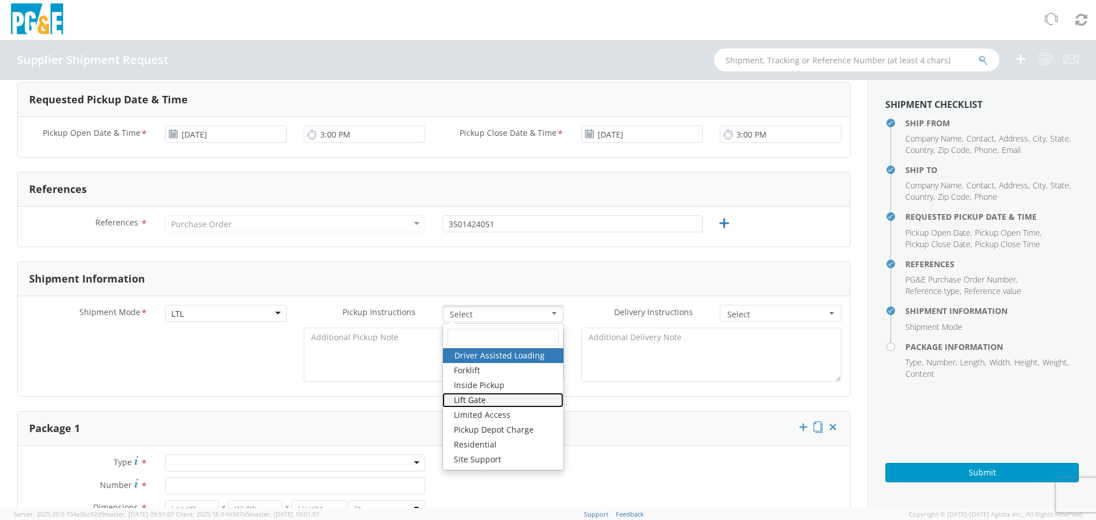
click at [459, 398] on link "Lift Gate" at bounding box center [502, 400] width 121 height 15
click at [754, 311] on span "Select" at bounding box center [776, 314] width 99 height 11
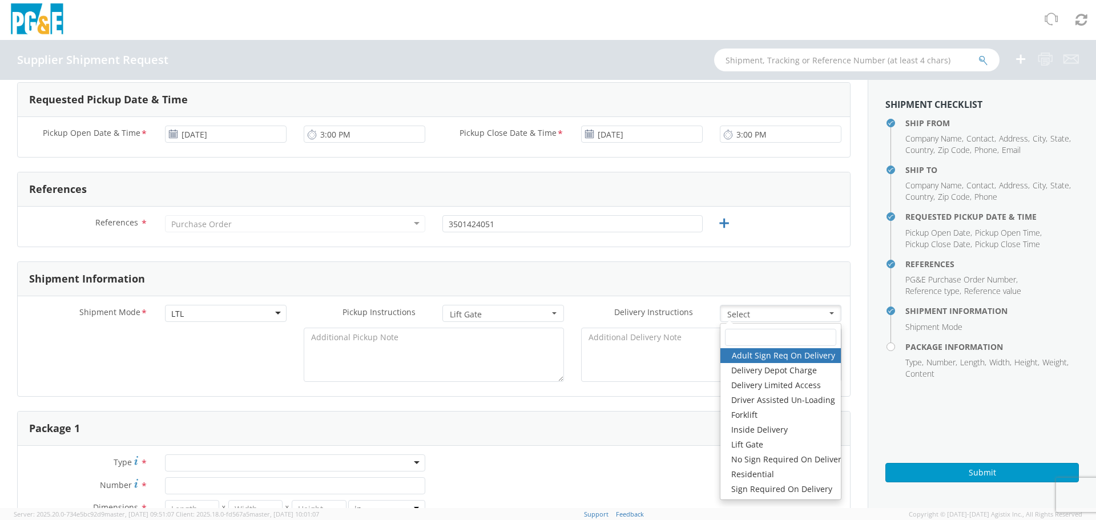
click at [425, 437] on div "Package 1" at bounding box center [434, 428] width 832 height 34
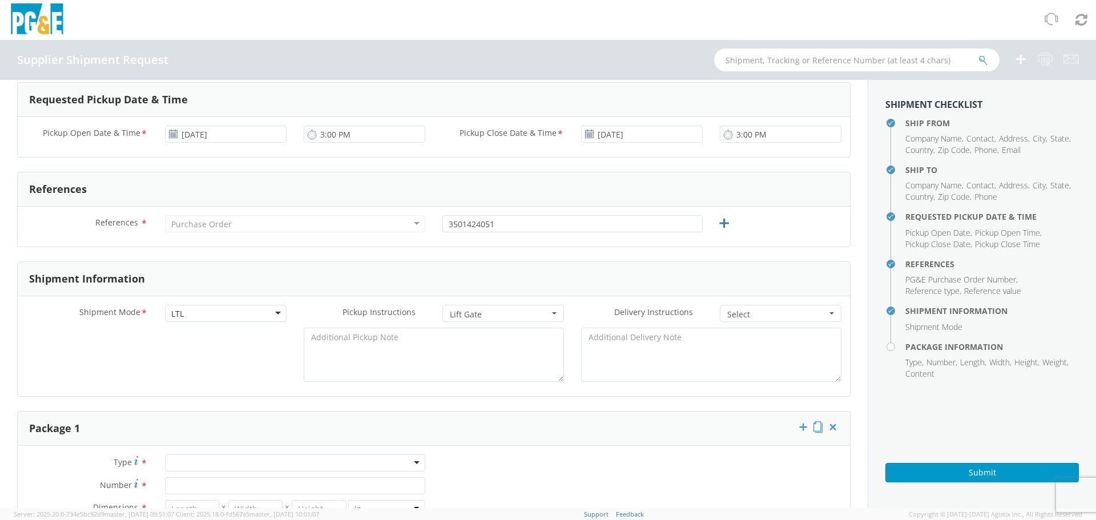
scroll to position [399, 0]
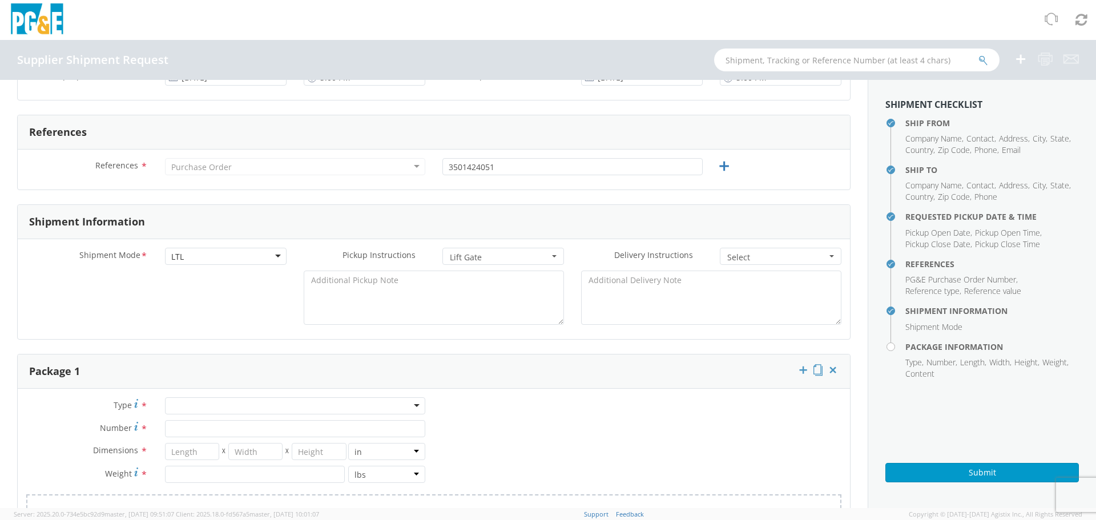
click at [185, 404] on div at bounding box center [295, 405] width 260 height 17
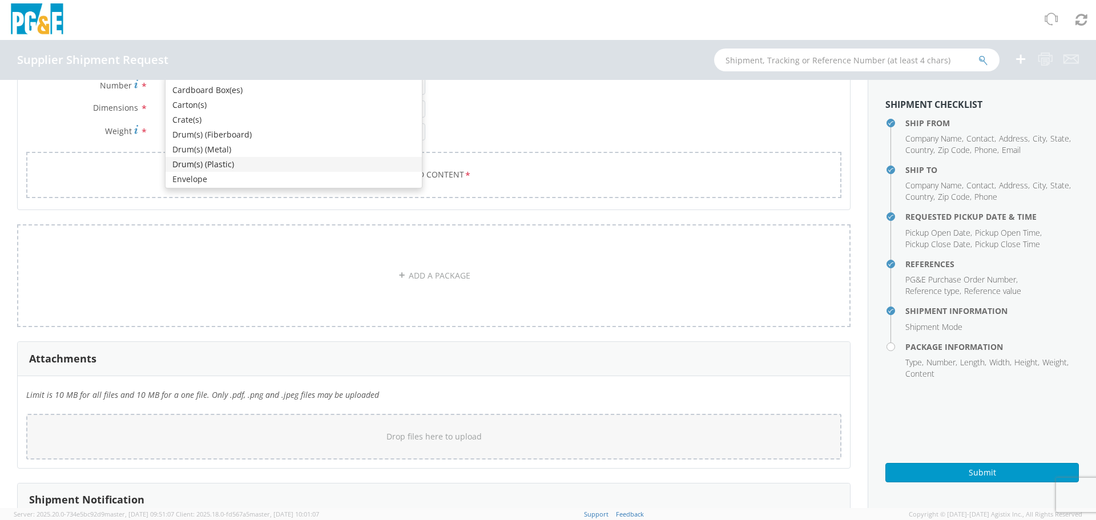
scroll to position [0, 0]
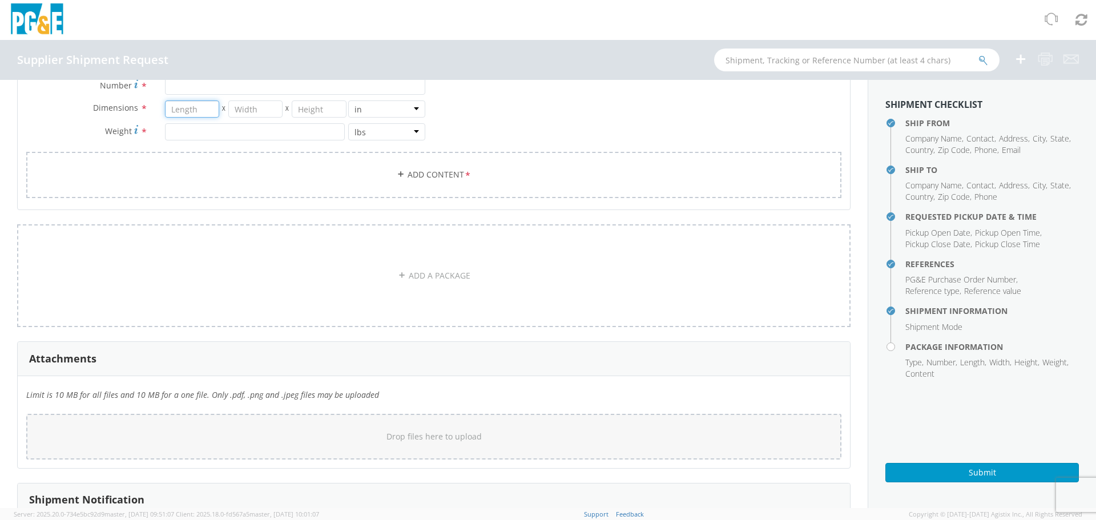
click at [197, 111] on input "number" at bounding box center [192, 108] width 54 height 17
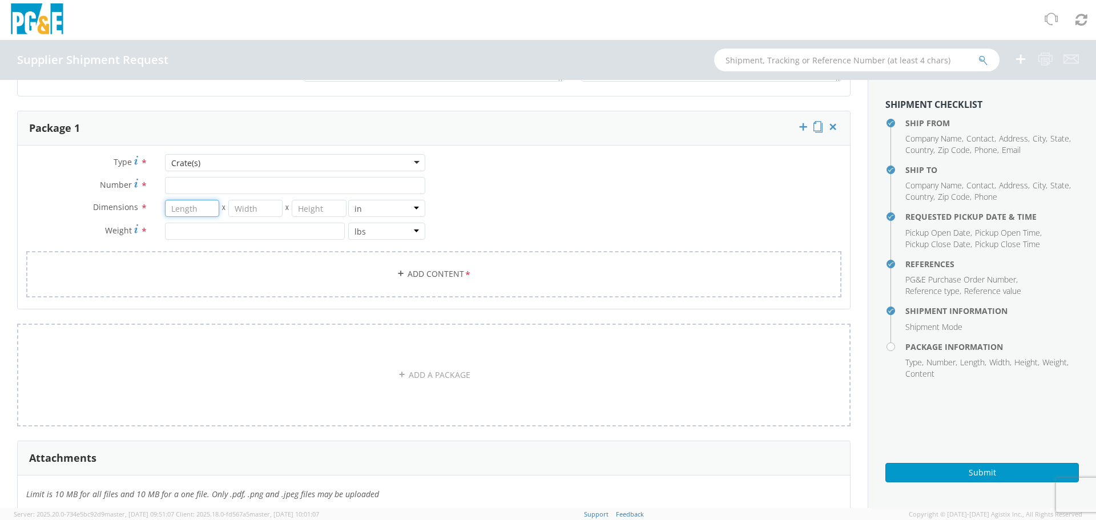
scroll to position [571, 0]
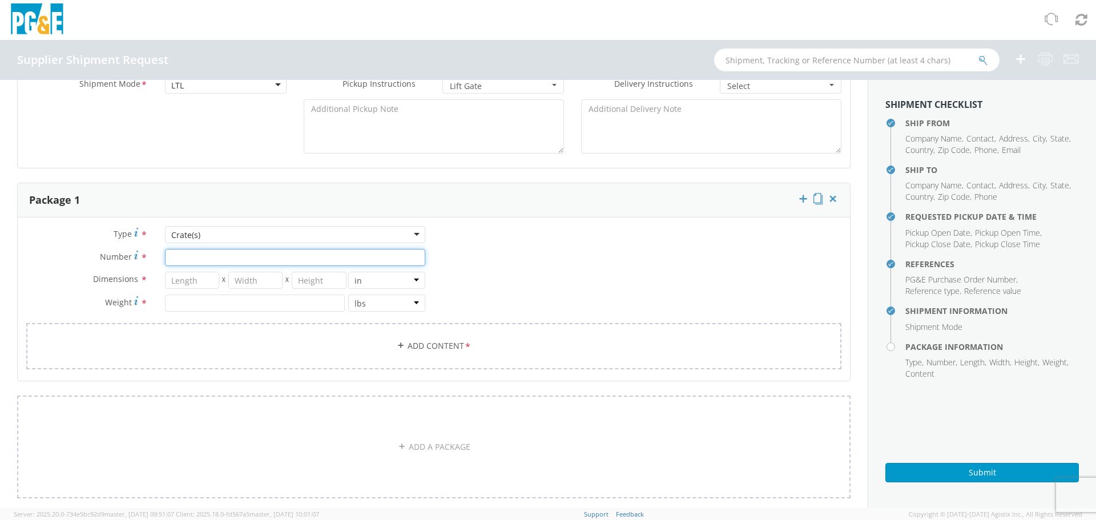
click at [232, 259] on input "Number *" at bounding box center [295, 257] width 260 height 17
type input "1"
click at [177, 281] on input "number" at bounding box center [192, 280] width 54 height 17
type input "22"
type input "35"
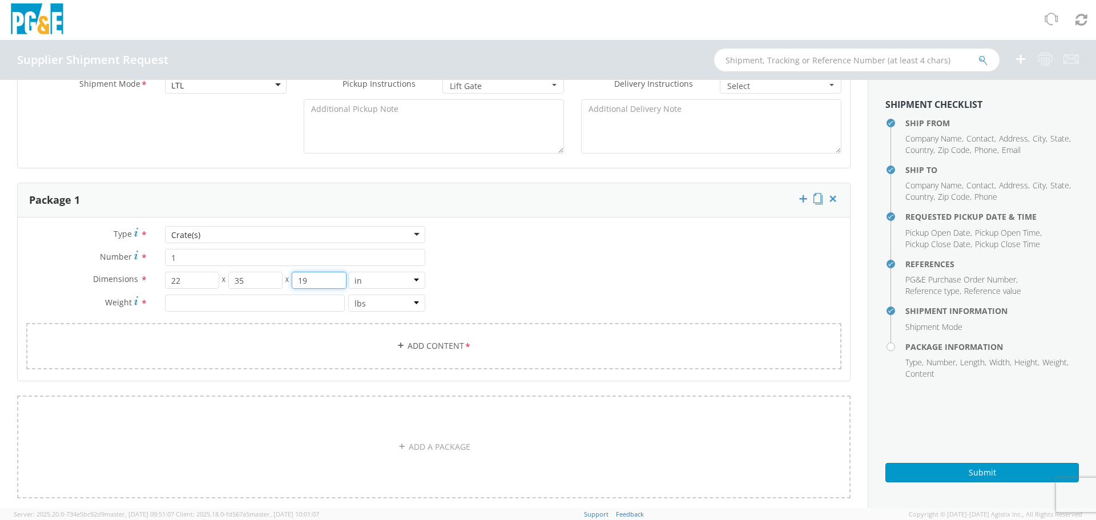
type input "19"
click at [229, 298] on input "number" at bounding box center [255, 302] width 180 height 17
type input "115"
click at [633, 263] on div "Type * Crate(s) Crate(s) Bulk Bundle(s) Cardboard Box(es) Carton(s) Crate(s) Dr…" at bounding box center [434, 305] width 832 height 158
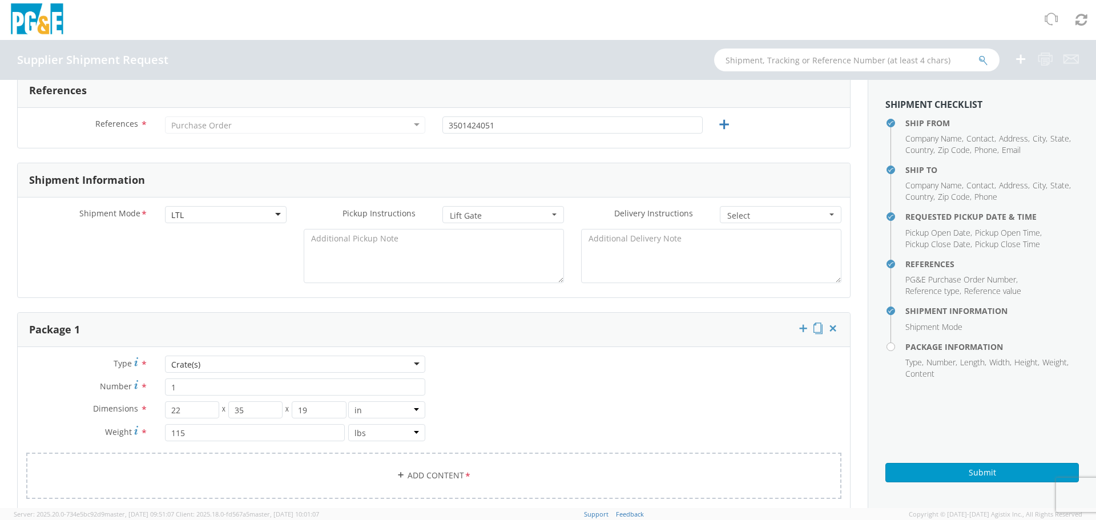
scroll to position [285, 0]
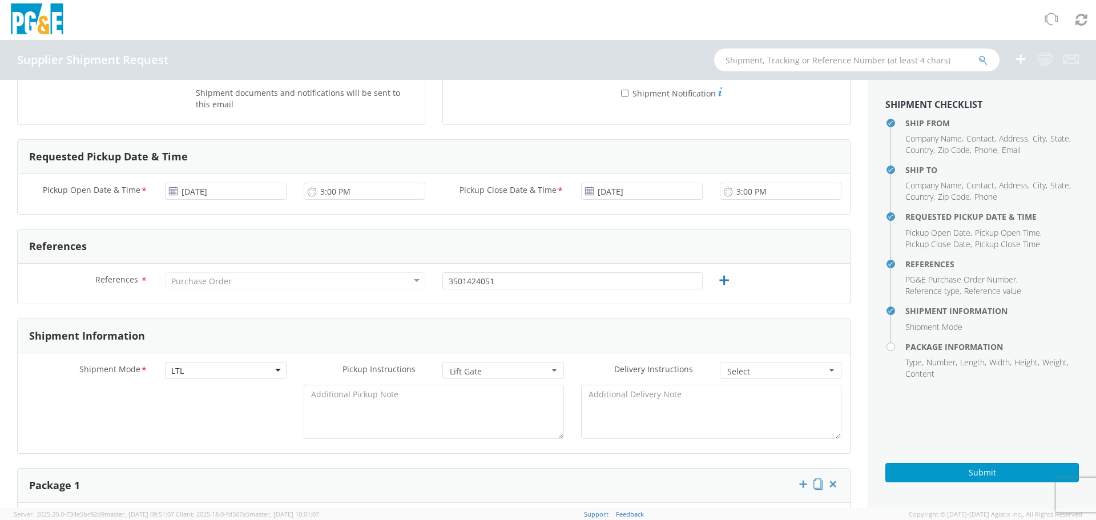
click at [243, 279] on div "Purchase Order" at bounding box center [295, 280] width 260 height 17
click at [243, 278] on div "Purchase Order" at bounding box center [295, 280] width 260 height 17
click at [124, 273] on label "References *" at bounding box center [87, 279] width 139 height 15
click at [717, 278] on icon at bounding box center [724, 280] width 14 height 14
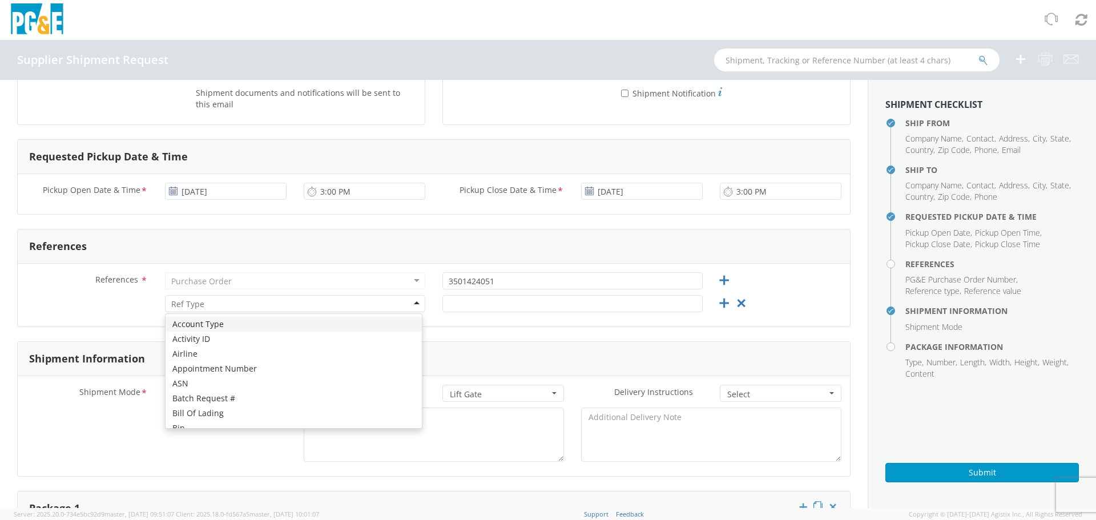
click at [192, 301] on input "select-one" at bounding box center [188, 303] width 34 height 11
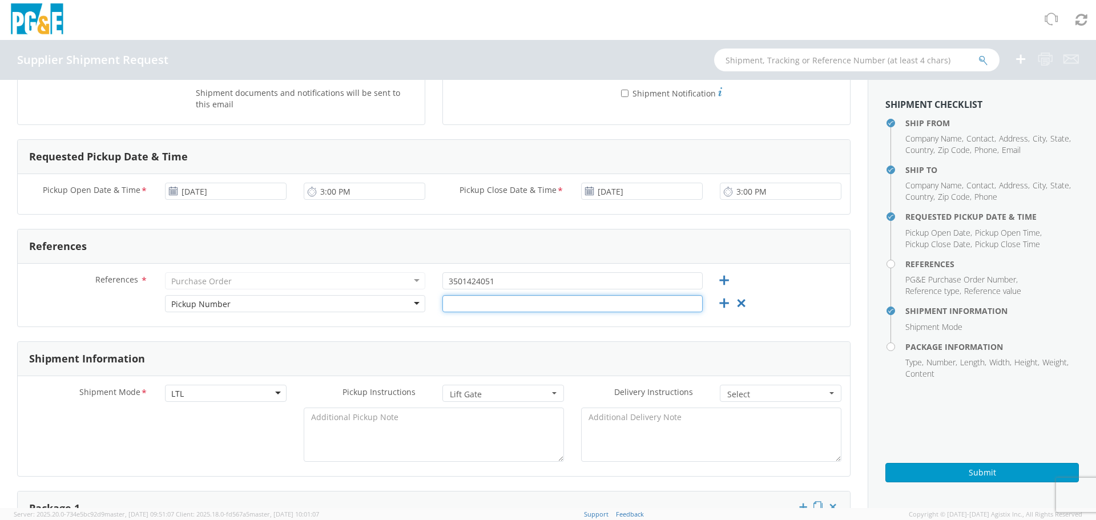
click at [470, 303] on input "text" at bounding box center [572, 303] width 260 height 17
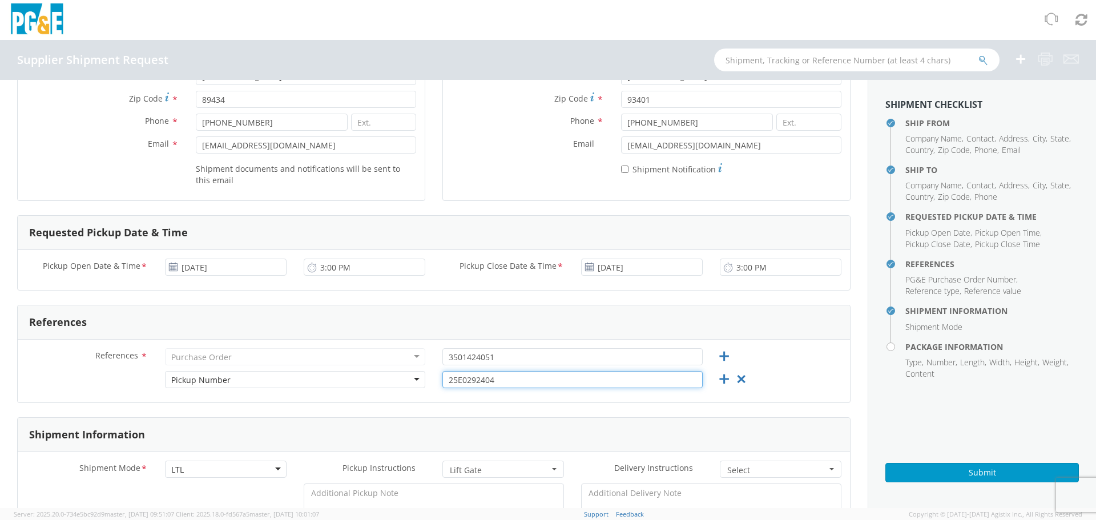
scroll to position [189, 0]
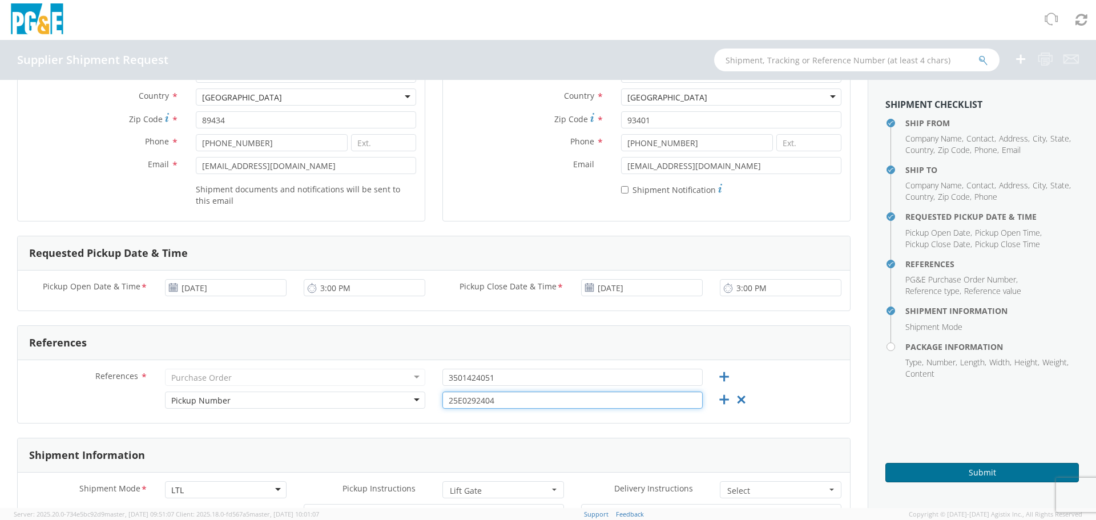
type input "25E0292404"
click at [992, 473] on button "Submit" at bounding box center [981, 472] width 193 height 19
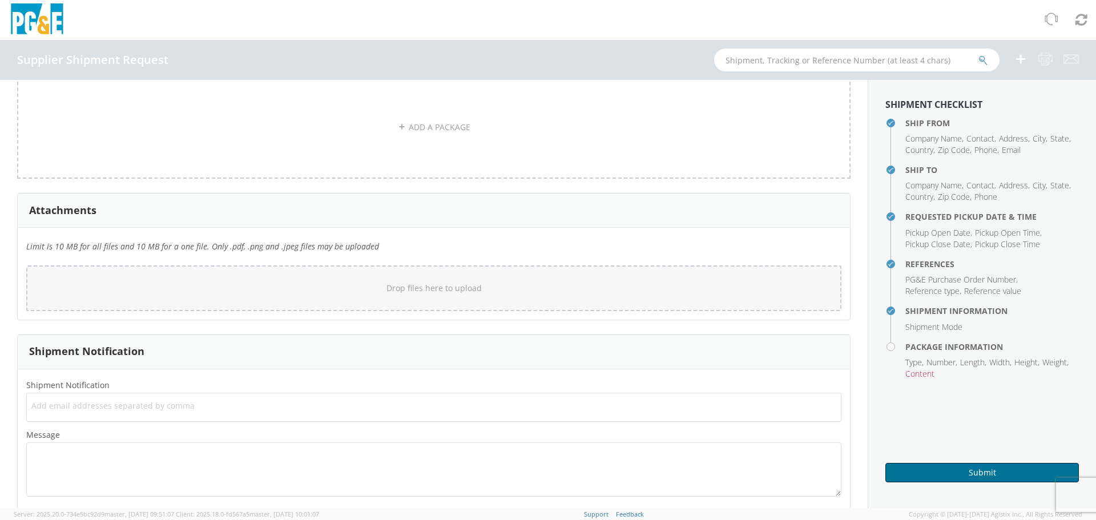
scroll to position [931, 0]
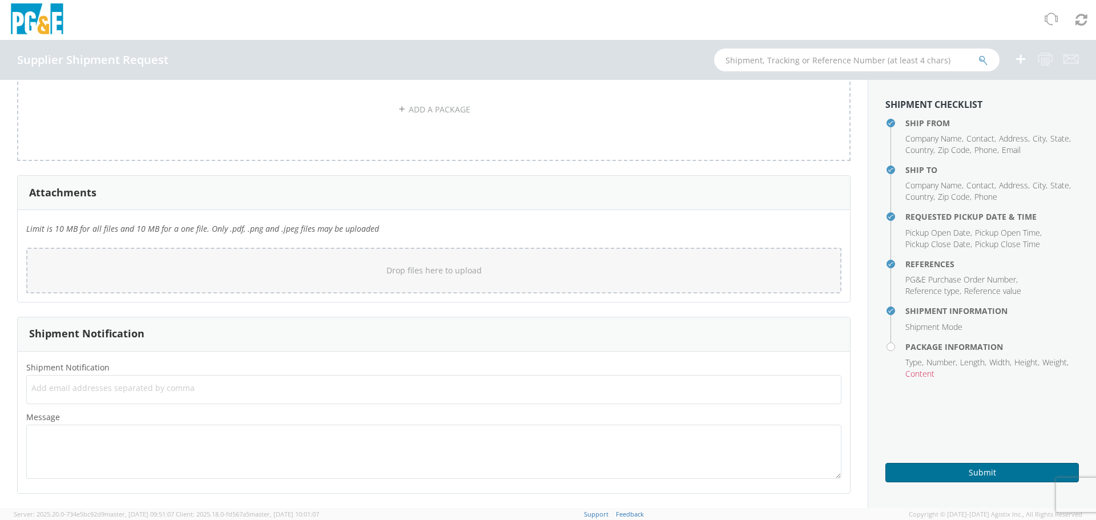
click at [957, 474] on button "Submit" at bounding box center [981, 472] width 193 height 19
click at [905, 347] on h4 "Package Information" at bounding box center [991, 346] width 173 height 9
click at [922, 374] on span "Content" at bounding box center [919, 373] width 29 height 11
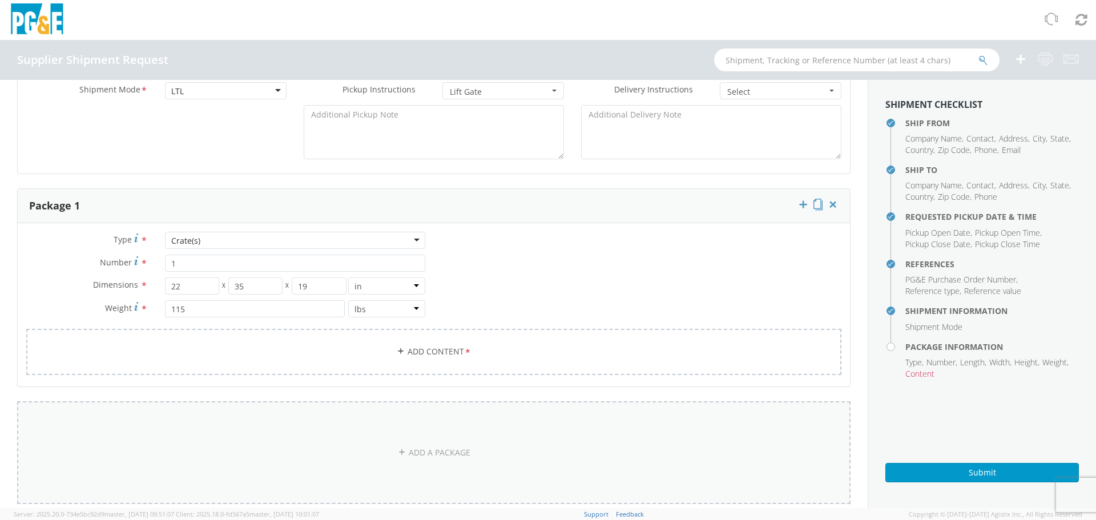
scroll to position [474, 0]
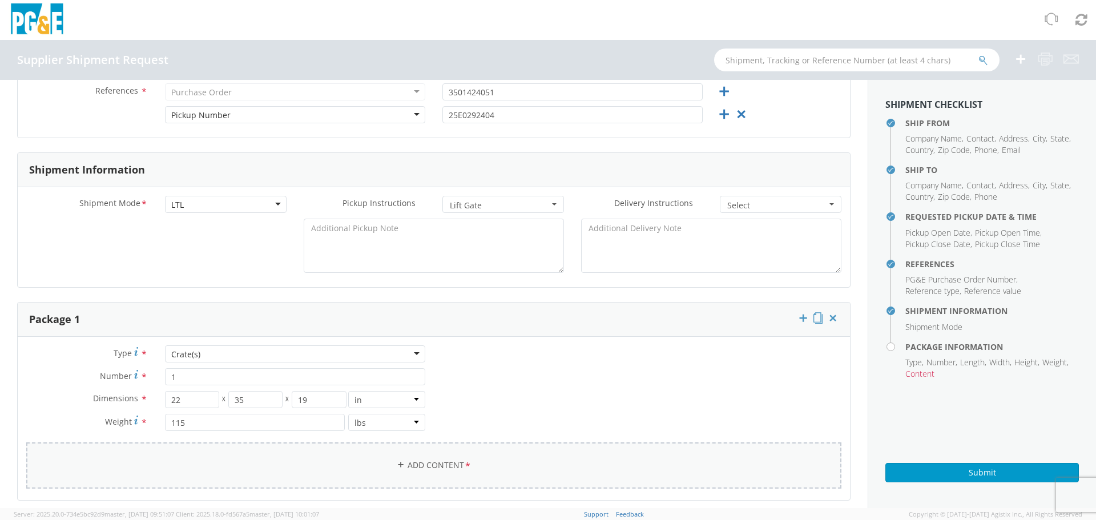
click at [438, 463] on link "Add Content *" at bounding box center [433, 465] width 815 height 46
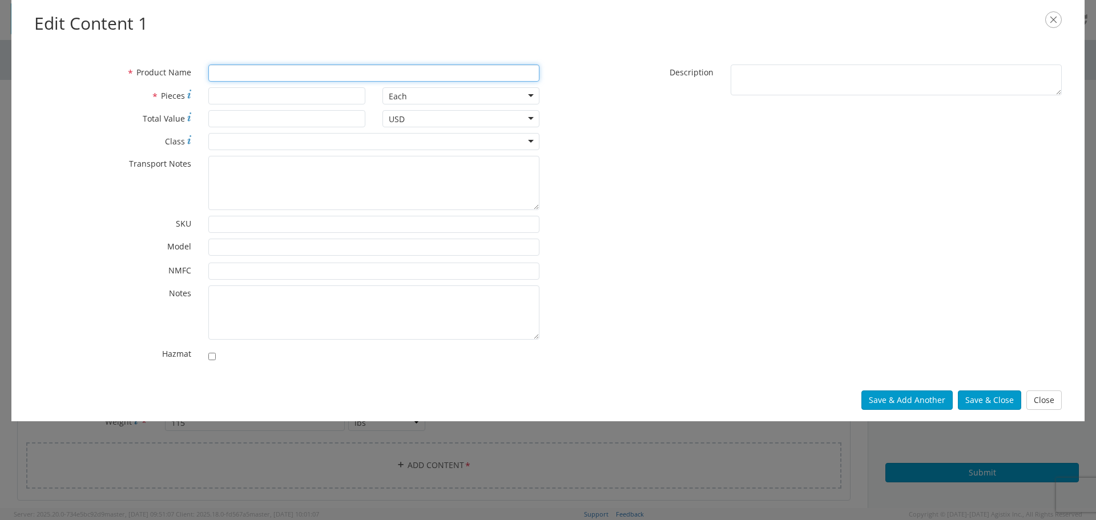
click at [254, 71] on input "* Product Name" at bounding box center [373, 72] width 331 height 17
type input "BEARINGS"
type input "10"
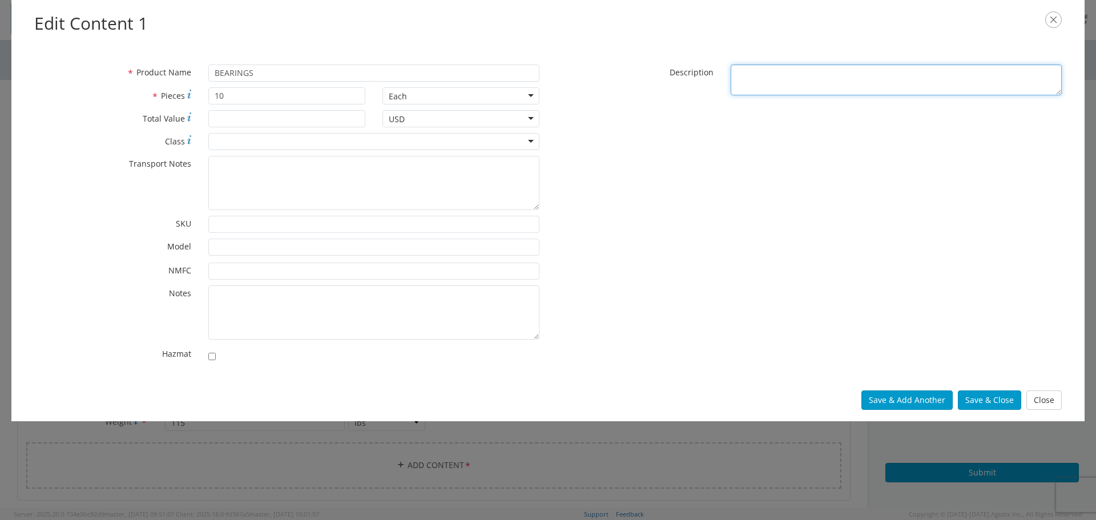
click at [748, 76] on textarea "* Description" at bounding box center [895, 79] width 331 height 31
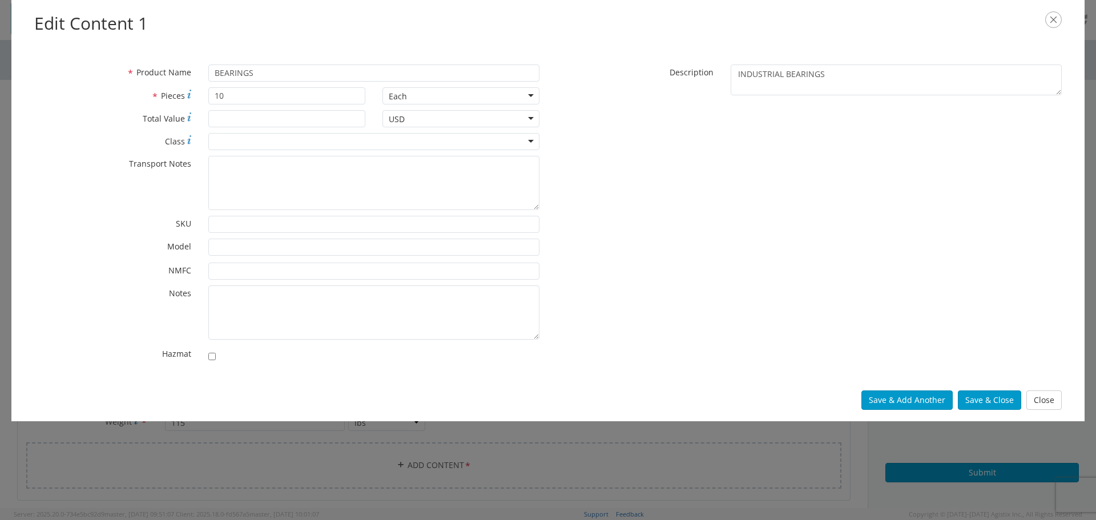
click at [898, 227] on div "* Product Name BEARINGS * Pieces 10 Each Each Bag Blister Pack Bottle Capsule C…" at bounding box center [548, 215] width 1044 height 303
click at [821, 68] on textarea "INDUSTRIAL BEARINGS" at bounding box center [895, 79] width 331 height 31
type textarea "INDUSTRIAL BEARINGS VARIOUS SIZES"
click at [231, 119] on input "* Total Value" at bounding box center [286, 118] width 157 height 17
type input "9927.00"
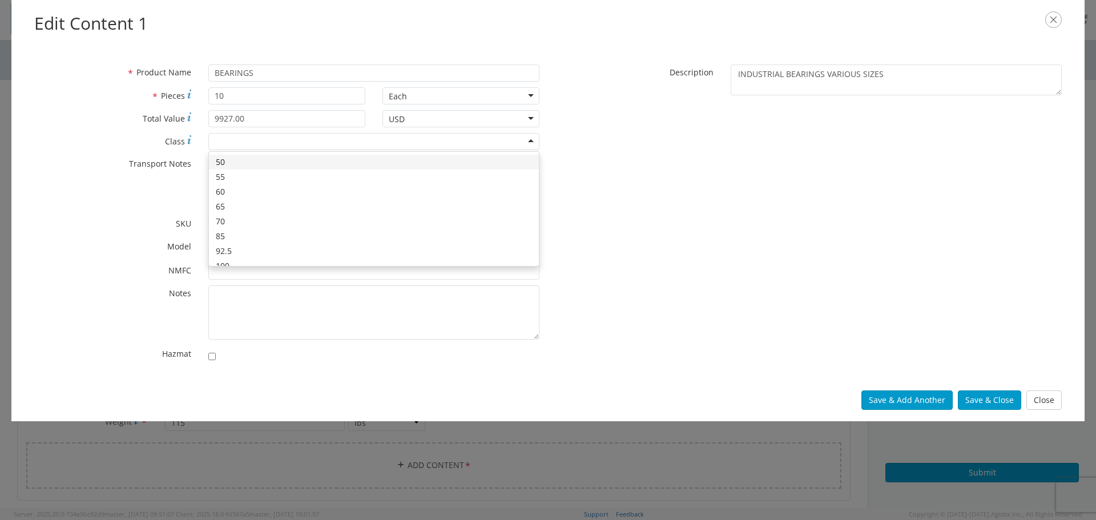
click at [531, 136] on div at bounding box center [373, 141] width 331 height 17
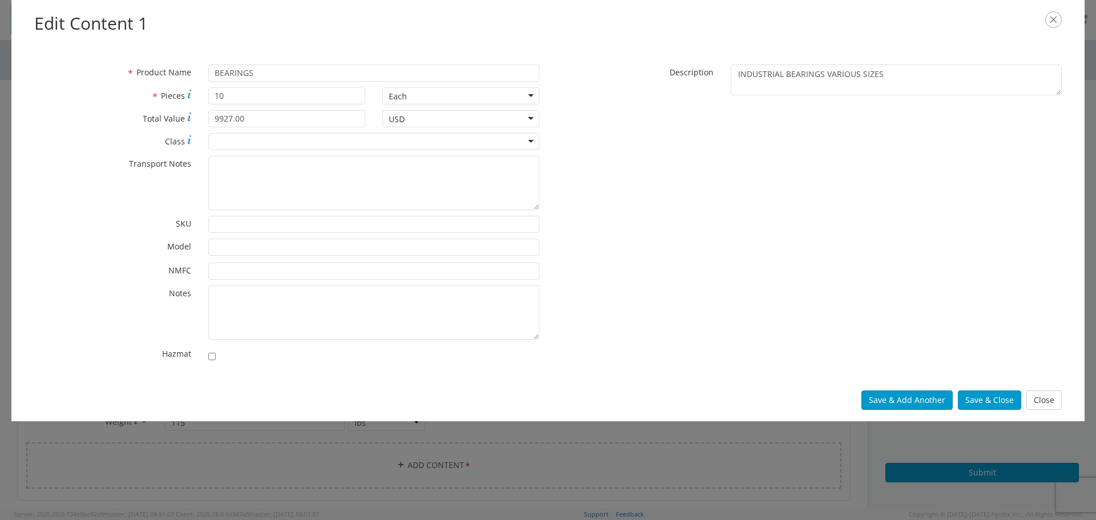
click at [639, 151] on div "* Product Name BEARINGS * Pieces 10 Each Each Bag Blister Pack Bottle Capsule C…" at bounding box center [548, 215] width 1044 height 303
click at [989, 399] on button "Save & Close" at bounding box center [989, 399] width 63 height 19
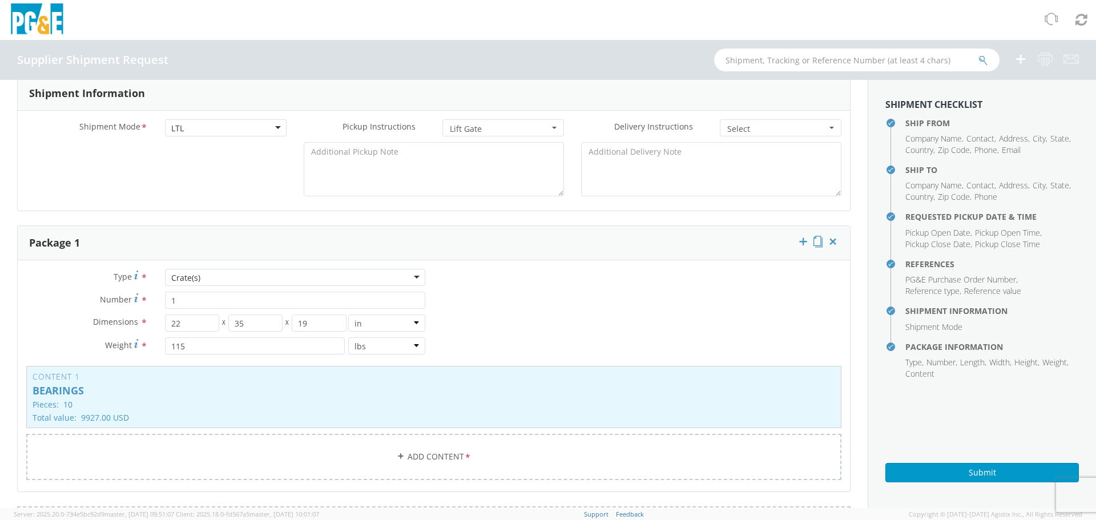
scroll to position [645, 0]
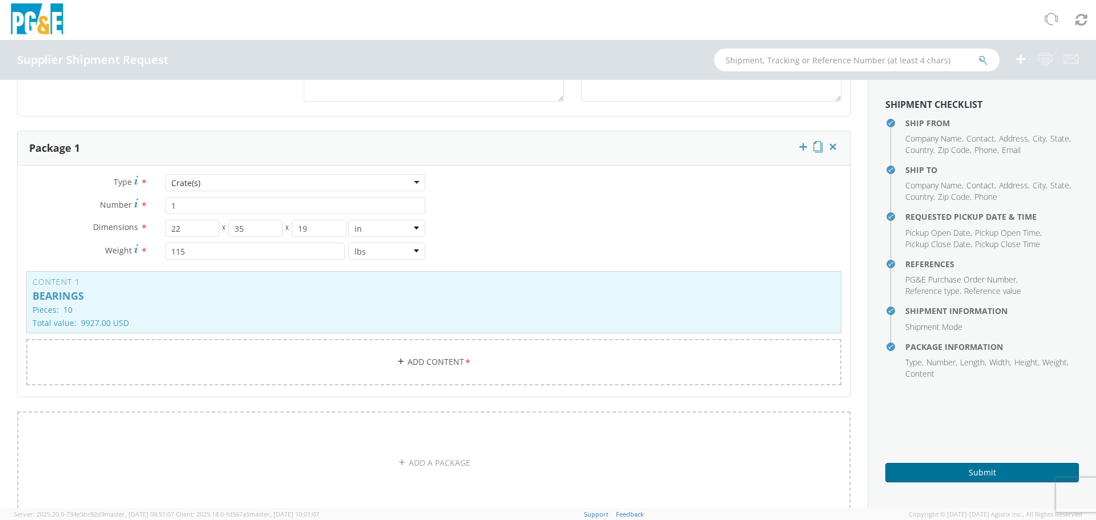
click at [966, 469] on button "Submit" at bounding box center [981, 472] width 193 height 19
